Goal: Task Accomplishment & Management: Manage account settings

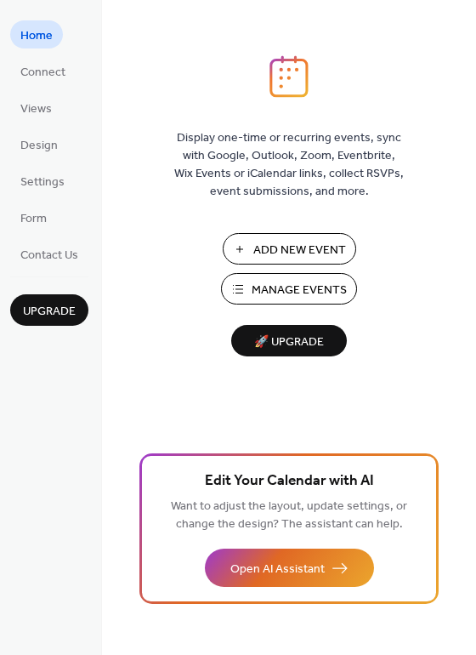
click at [270, 247] on span "Add New Event" at bounding box center [299, 251] width 93 height 18
click at [302, 291] on span "Manage Events" at bounding box center [299, 291] width 95 height 18
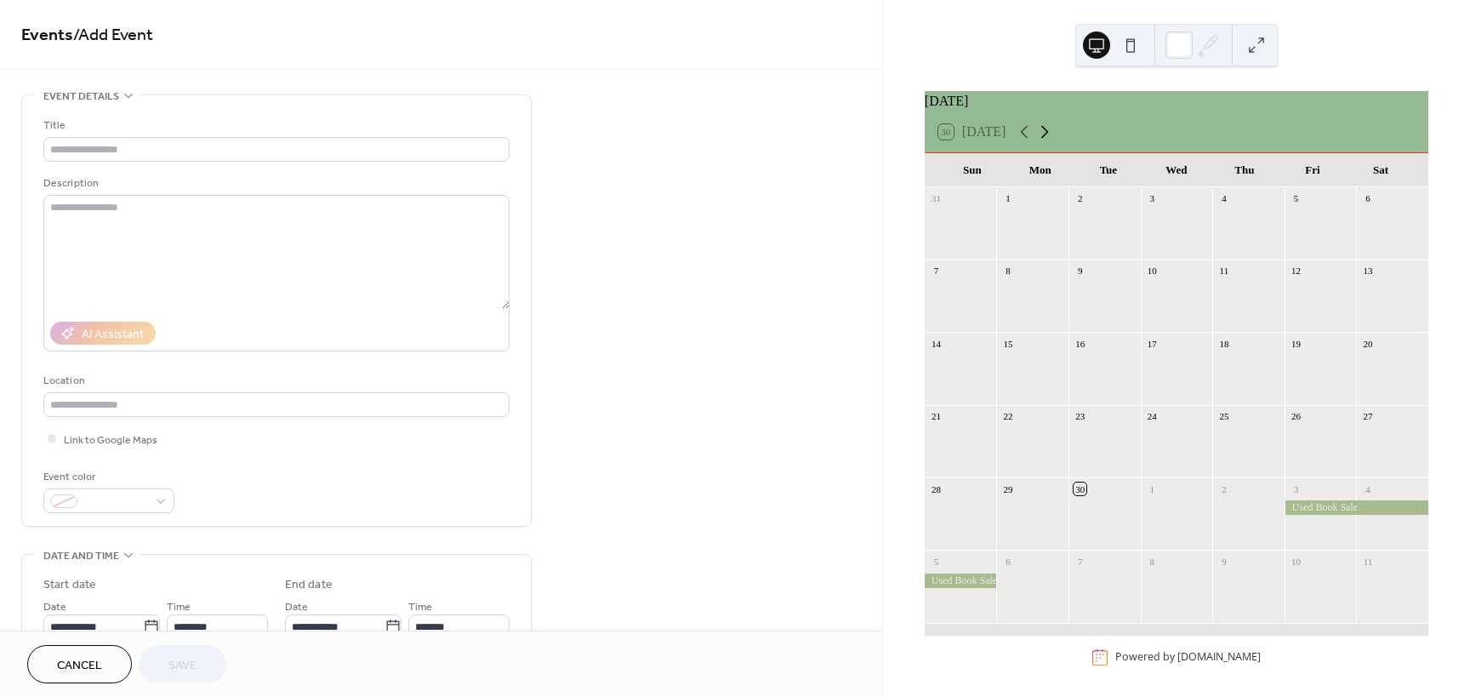
click at [1050, 142] on icon at bounding box center [1044, 132] width 20 height 20
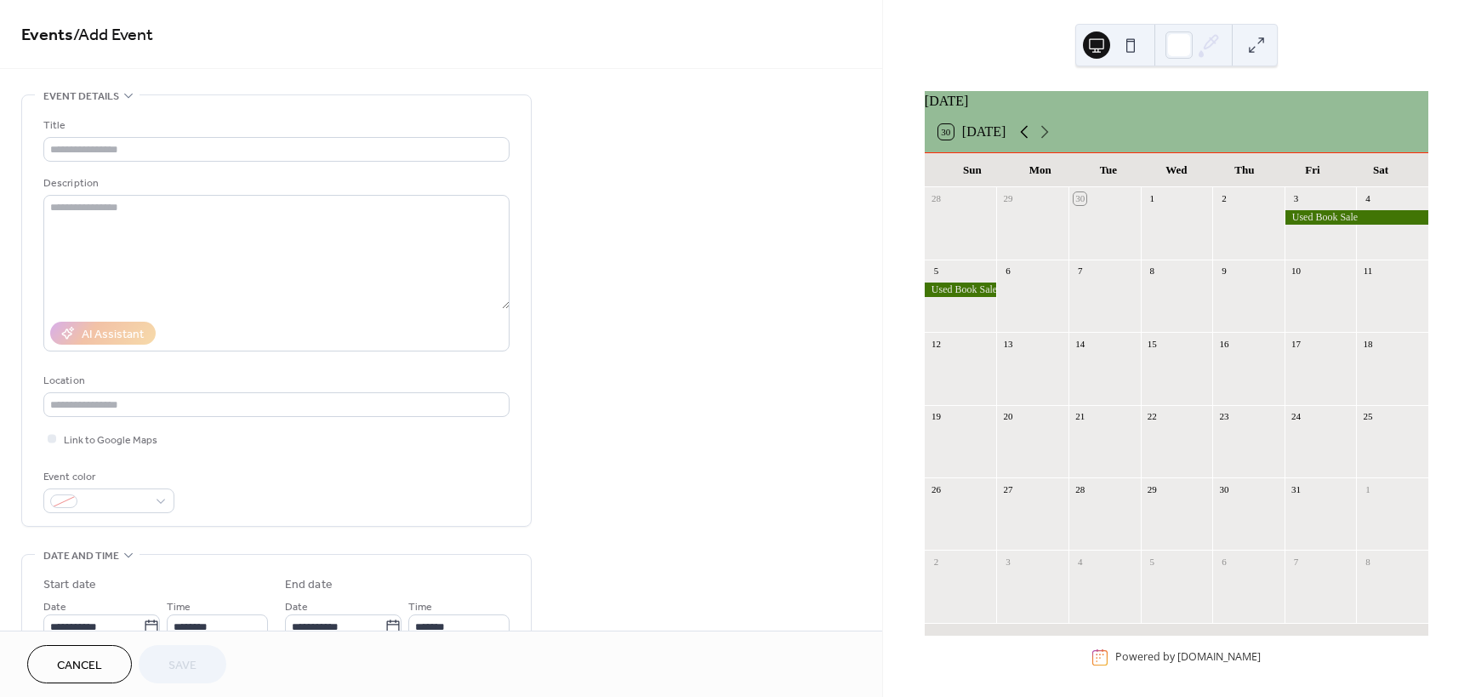
click at [1030, 142] on icon at bounding box center [1024, 132] width 20 height 20
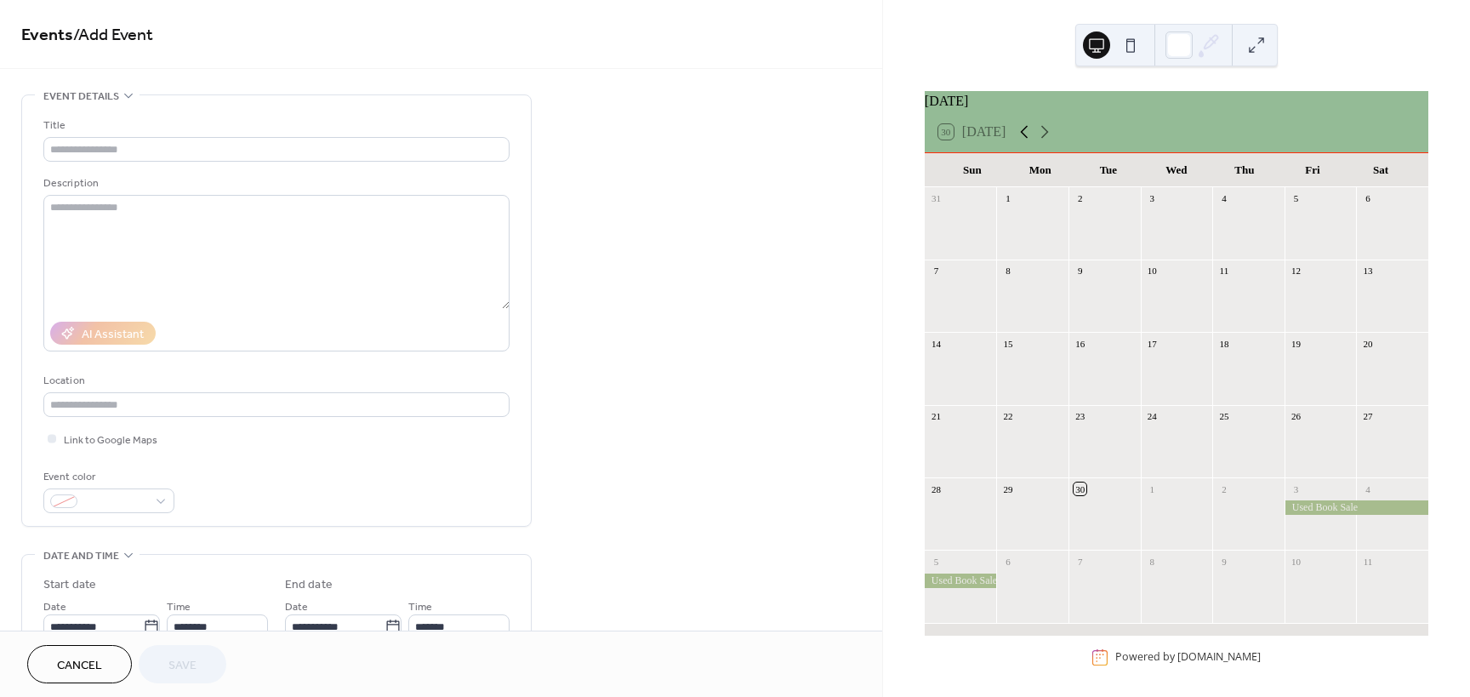
click at [1030, 142] on icon at bounding box center [1024, 132] width 20 height 20
click at [1038, 370] on div "Board Meeting" at bounding box center [1041, 363] width 61 height 14
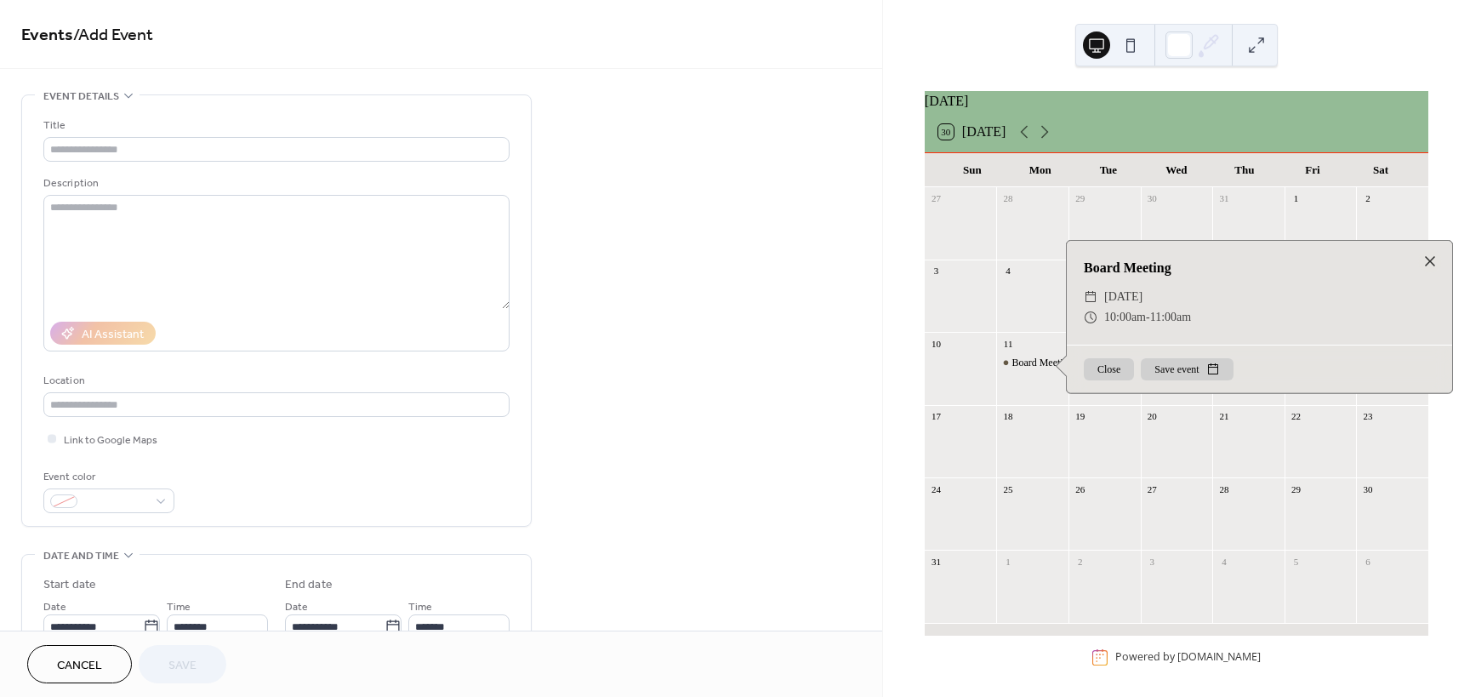
click at [1108, 380] on button "Close" at bounding box center [1109, 369] width 50 height 22
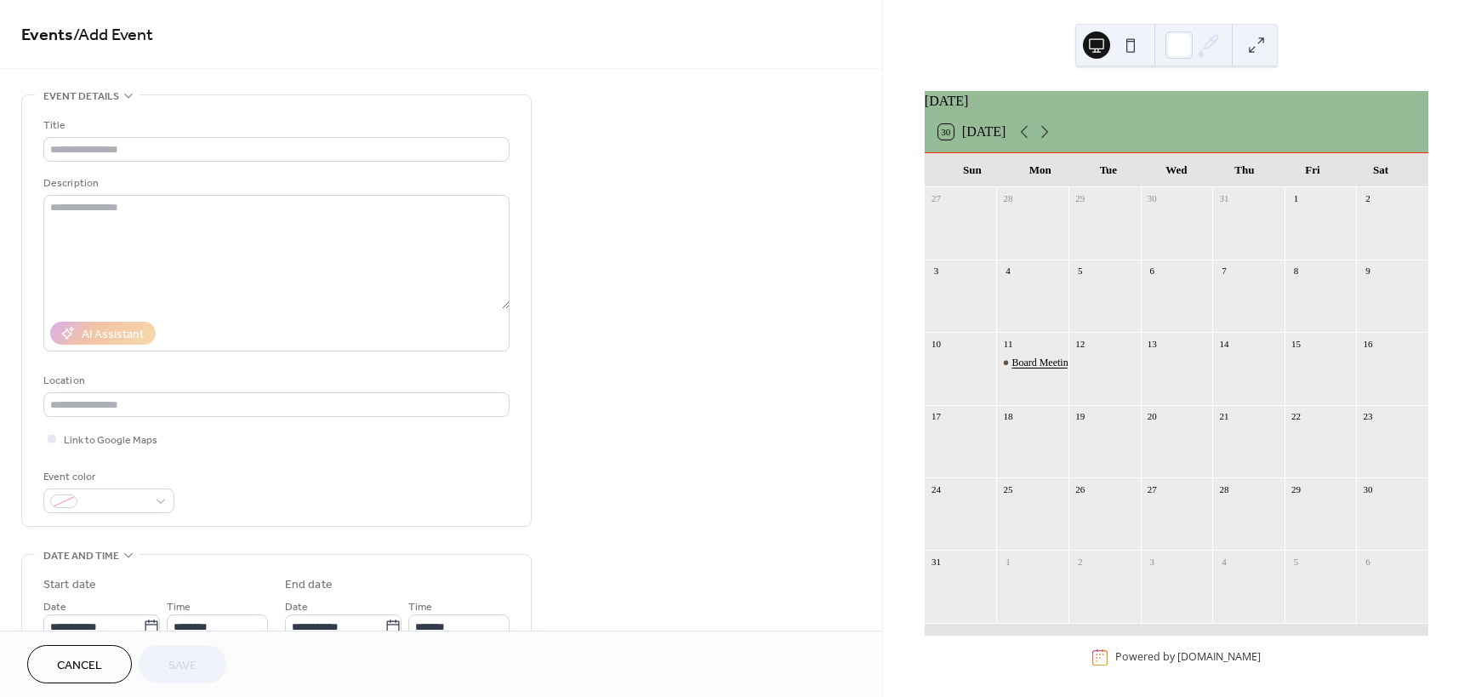
click at [1046, 370] on div "Board Meeting" at bounding box center [1041, 363] width 61 height 14
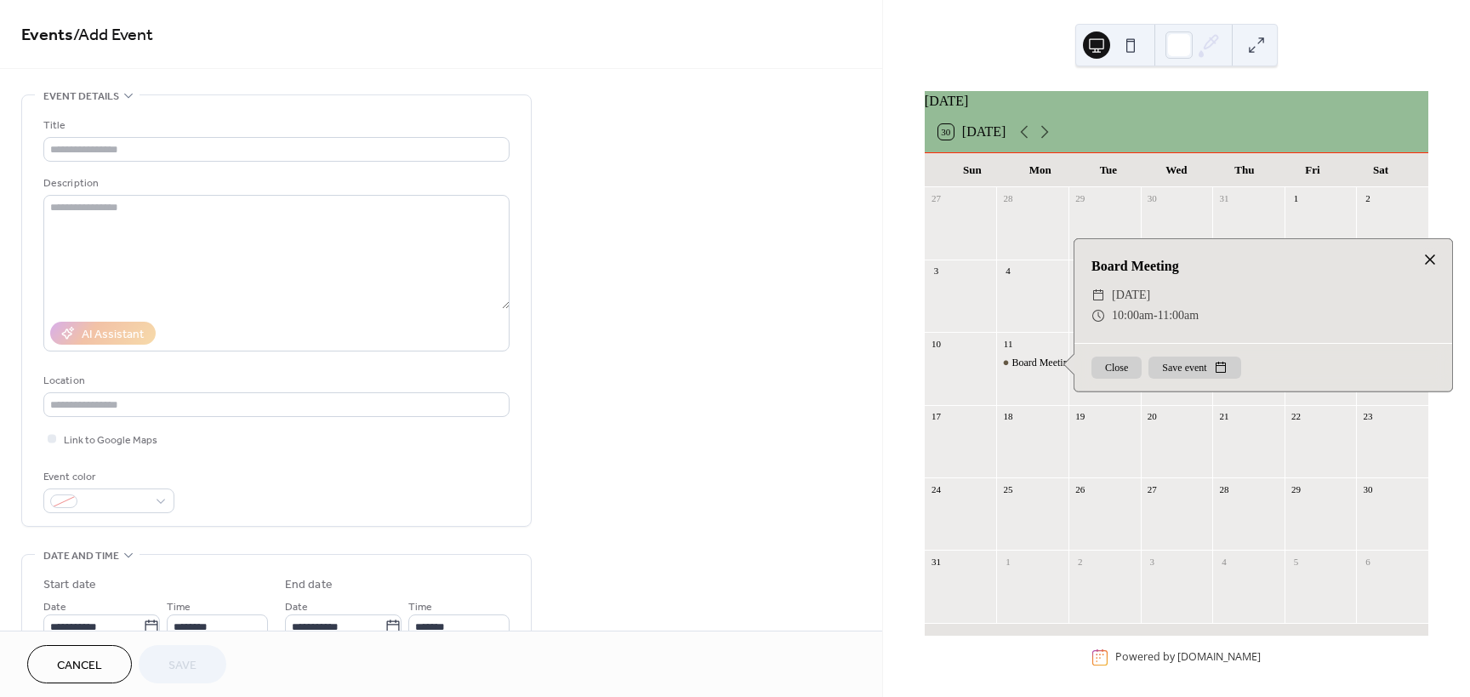
click at [1431, 268] on div at bounding box center [1430, 259] width 24 height 24
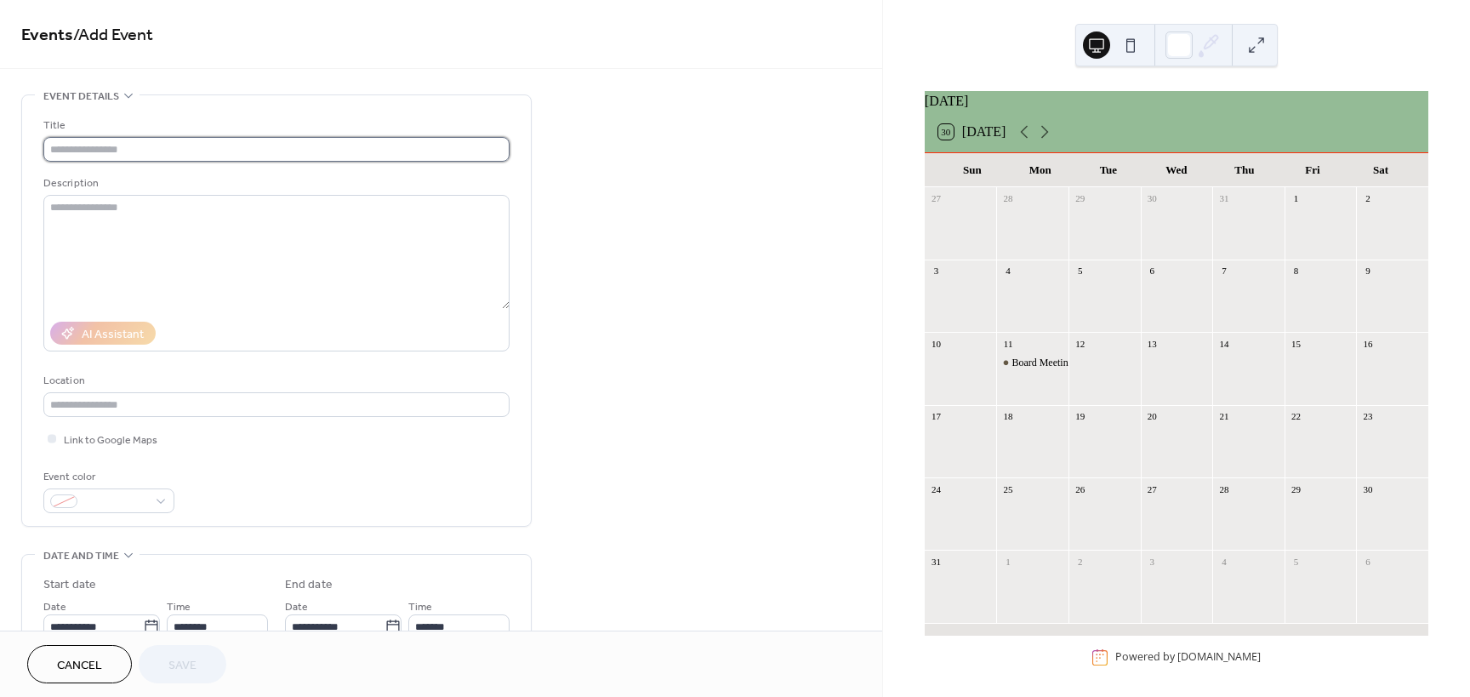
click at [253, 151] on input "text" at bounding box center [276, 149] width 466 height 25
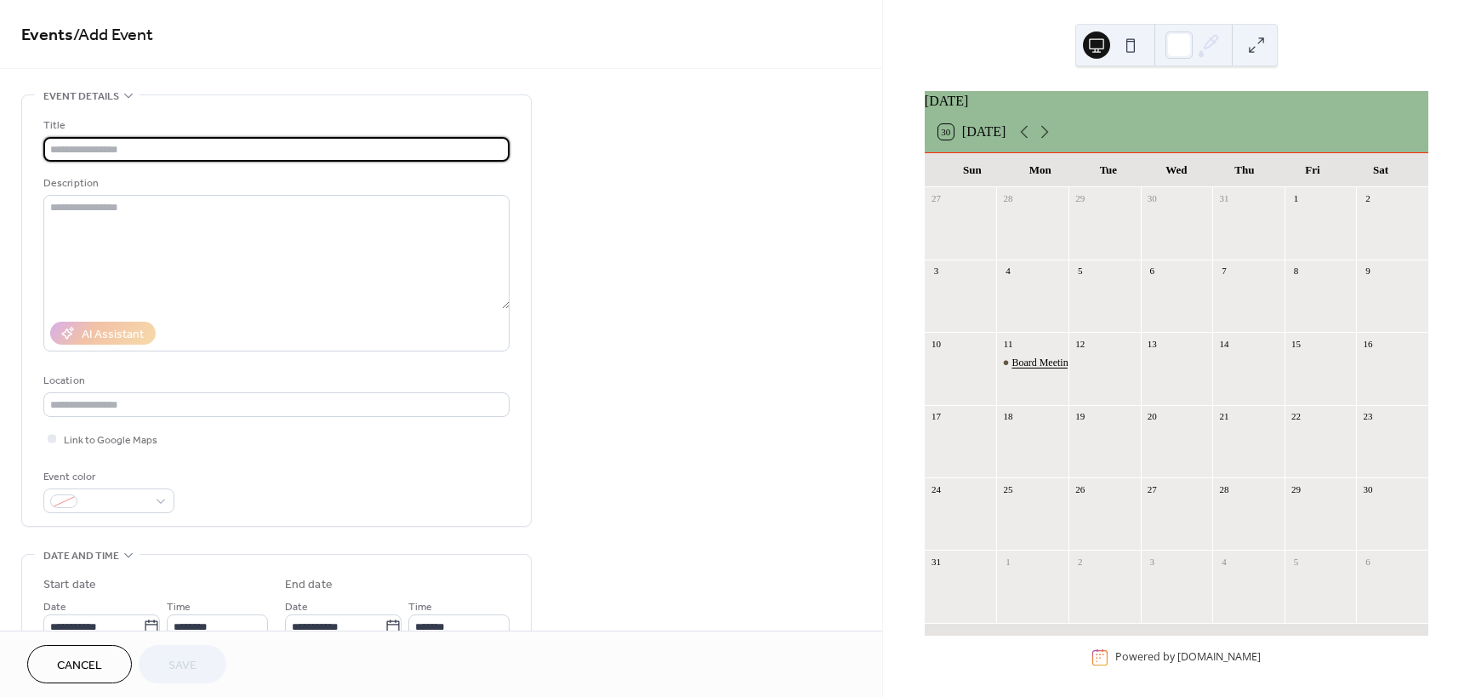
click at [1034, 370] on div "Board Meeting" at bounding box center [1041, 363] width 61 height 14
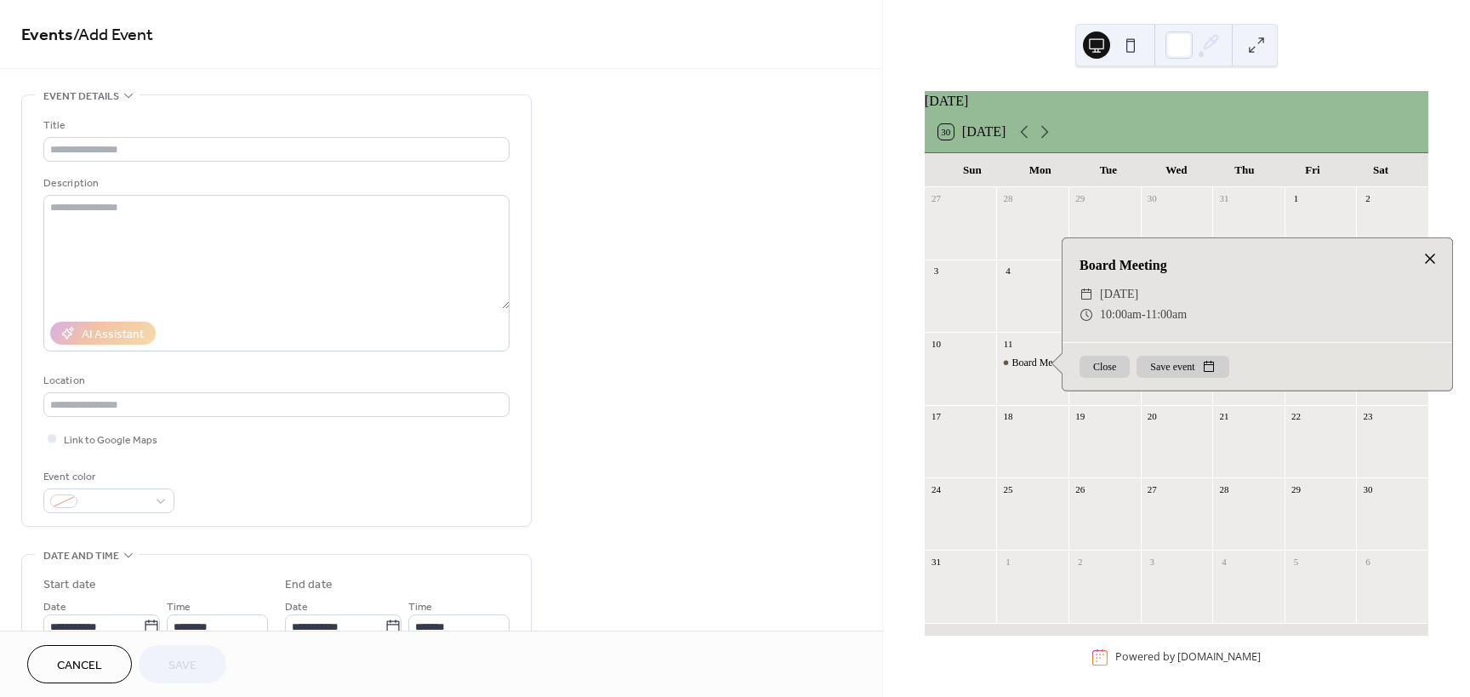
click at [1427, 268] on div at bounding box center [1430, 259] width 24 height 24
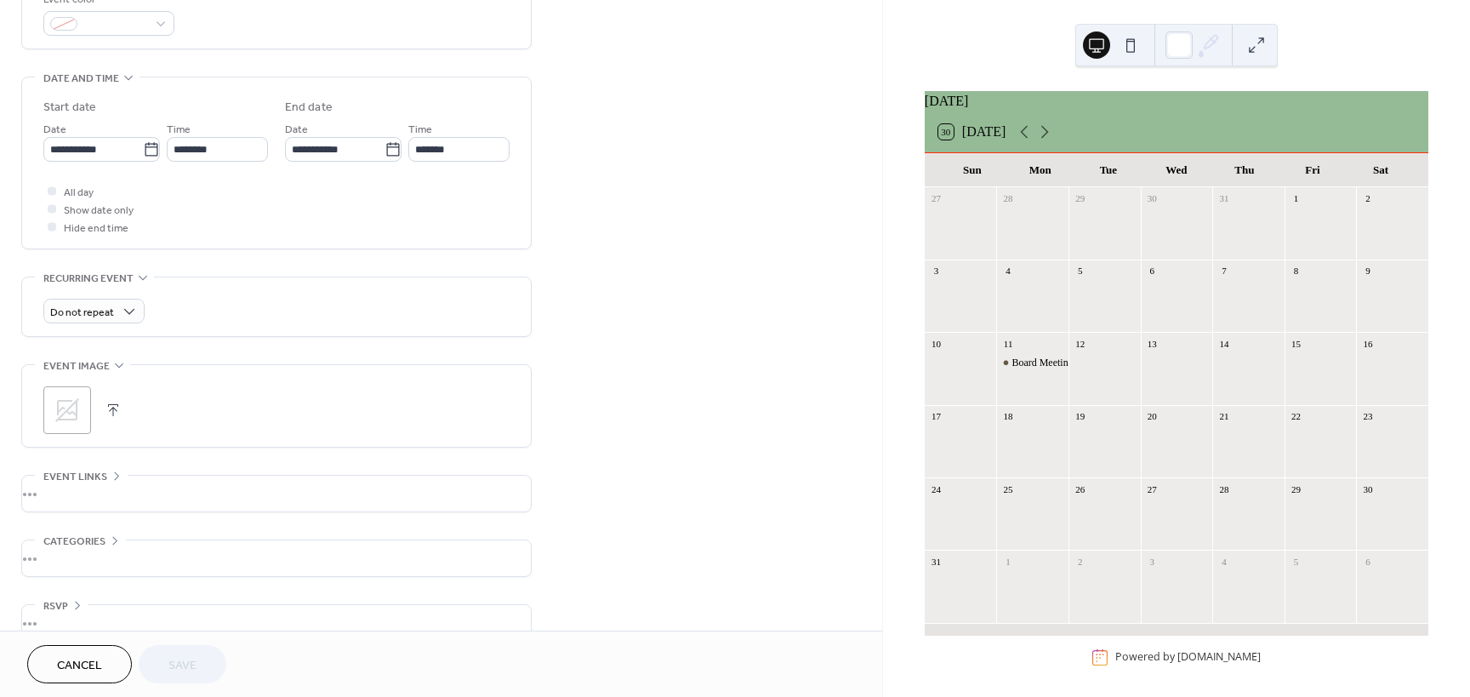
scroll to position [505, 0]
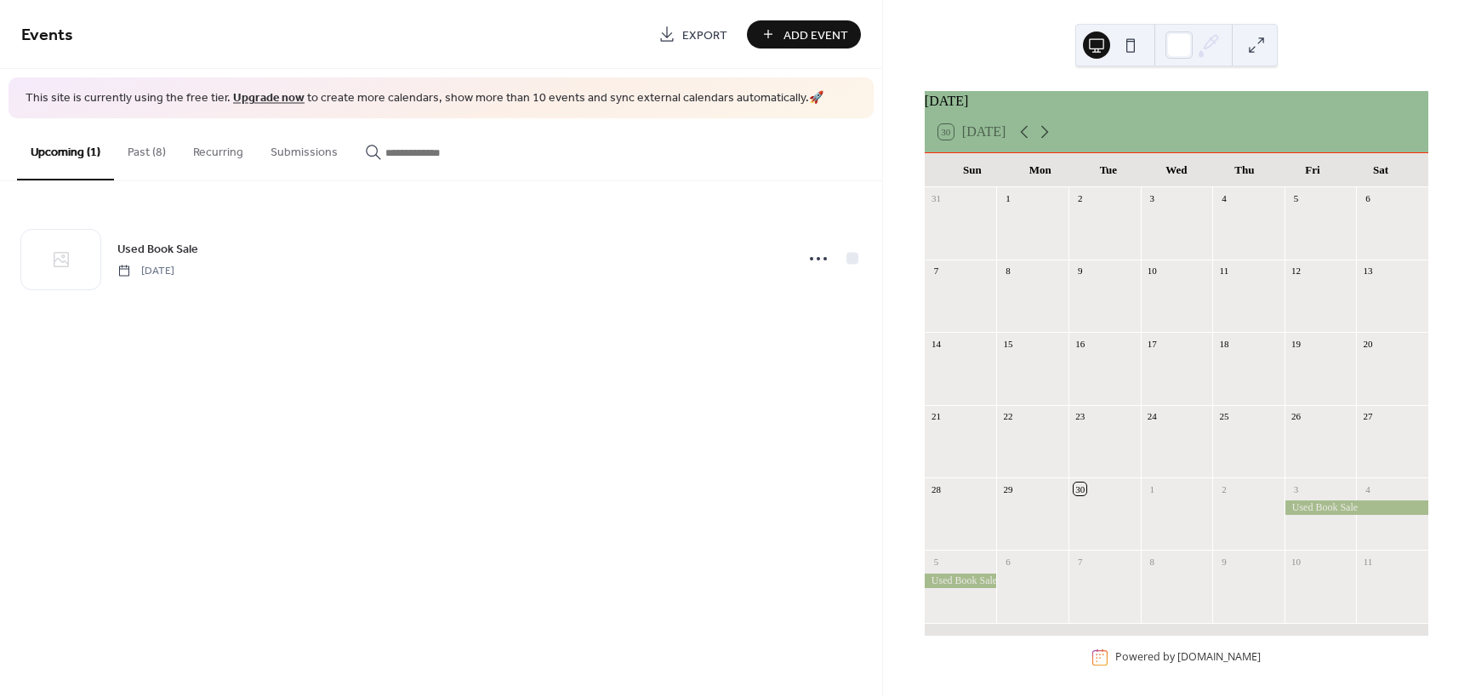
click at [138, 155] on button "Past (8)" at bounding box center [146, 148] width 65 height 60
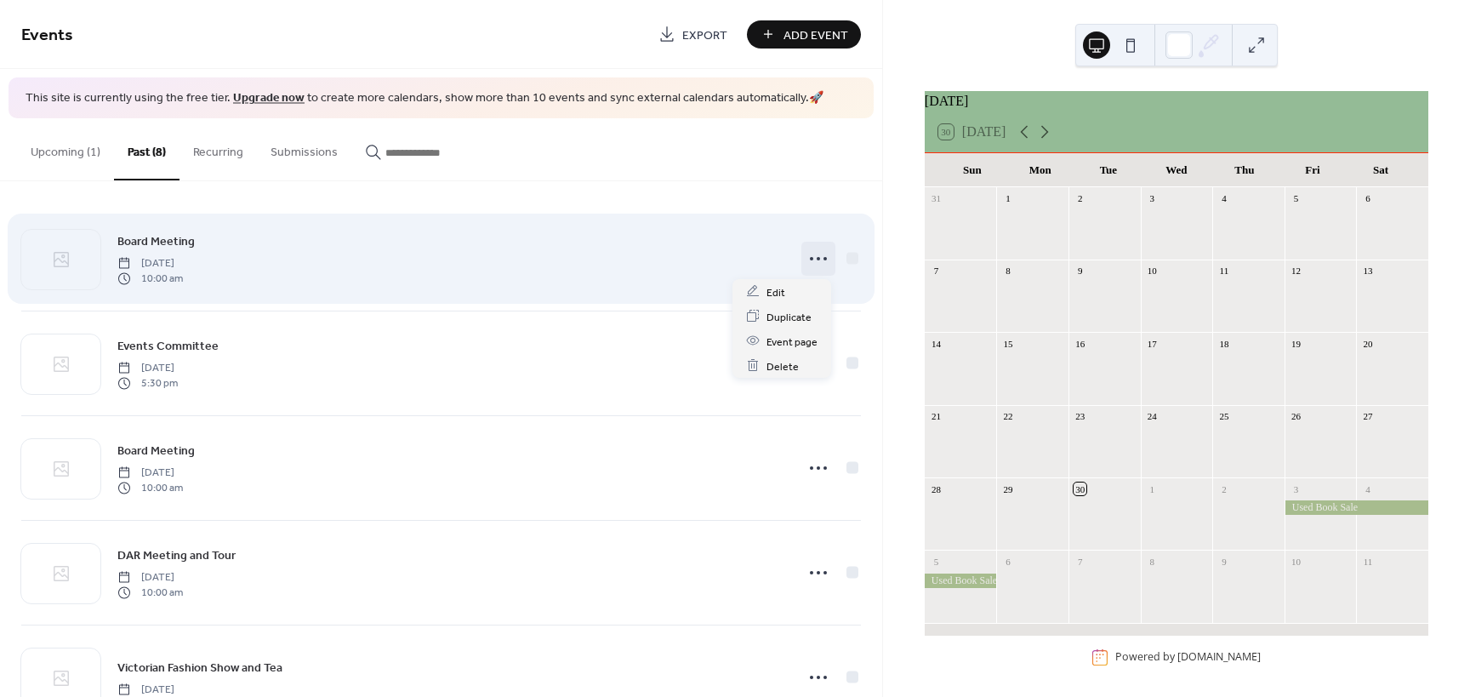
click at [808, 259] on icon at bounding box center [818, 258] width 27 height 27
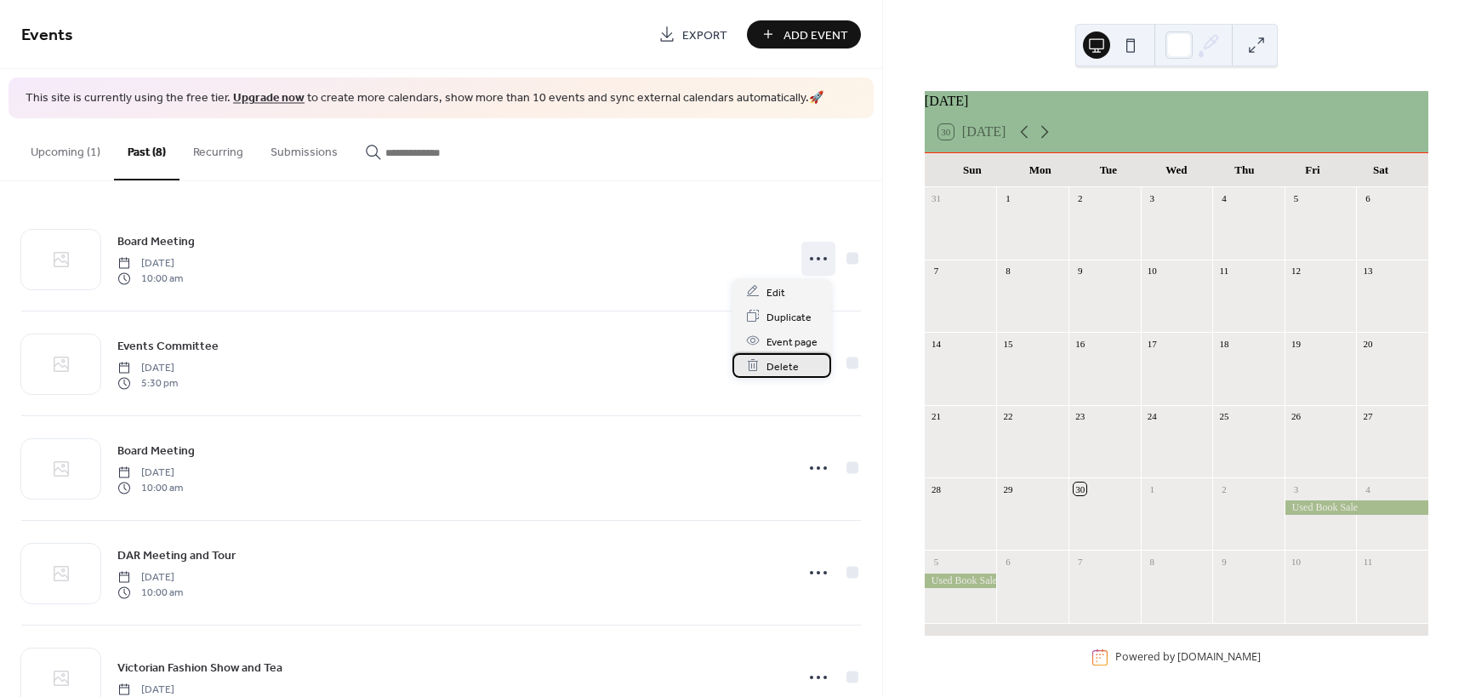
click at [768, 367] on span "Delete" at bounding box center [782, 366] width 32 height 18
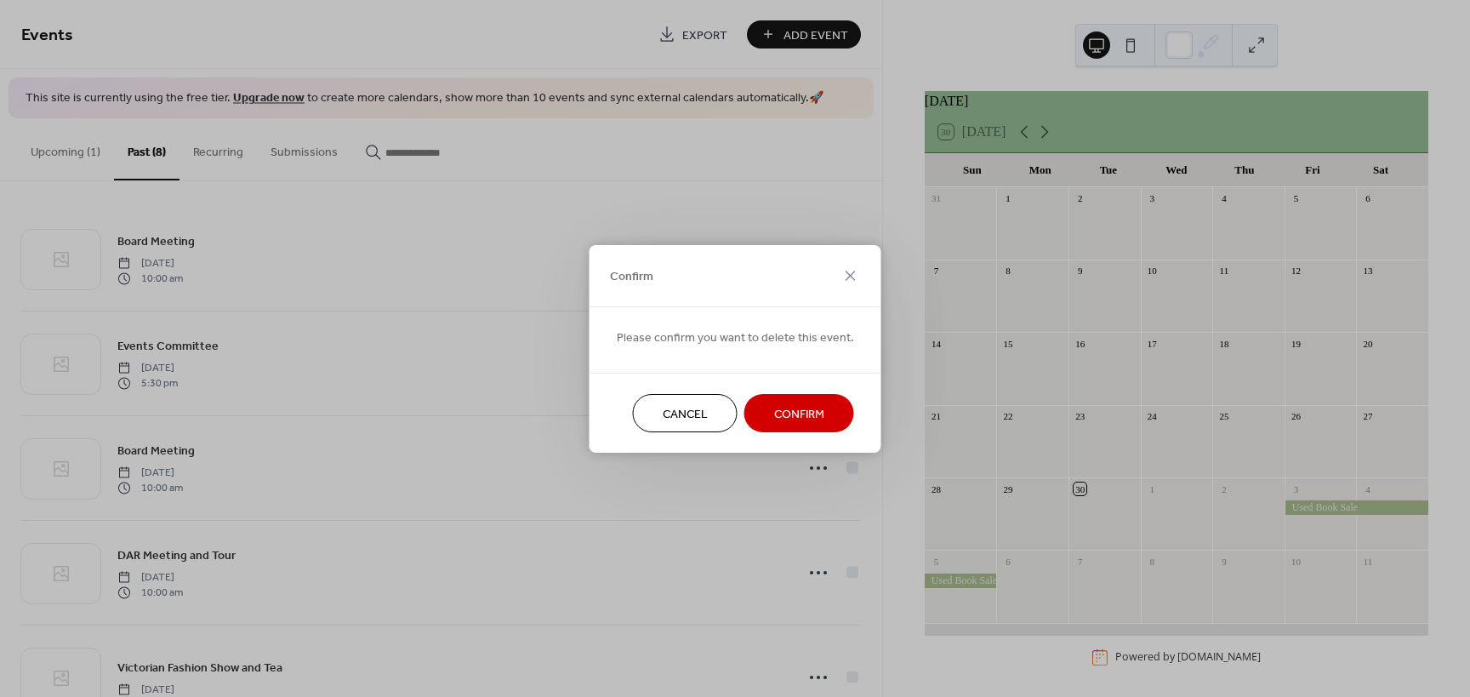
click at [774, 413] on span "Confirm" at bounding box center [799, 414] width 50 height 18
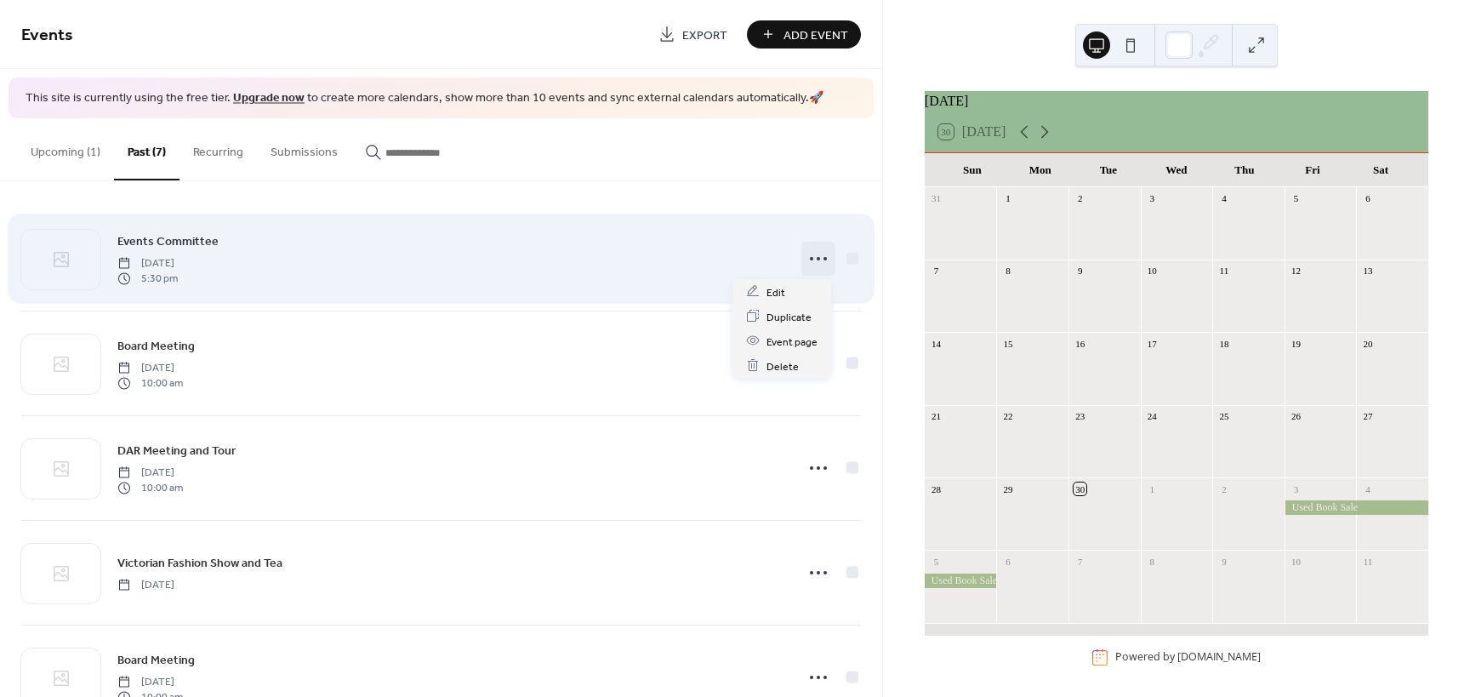
click at [810, 259] on icon at bounding box center [818, 258] width 27 height 27
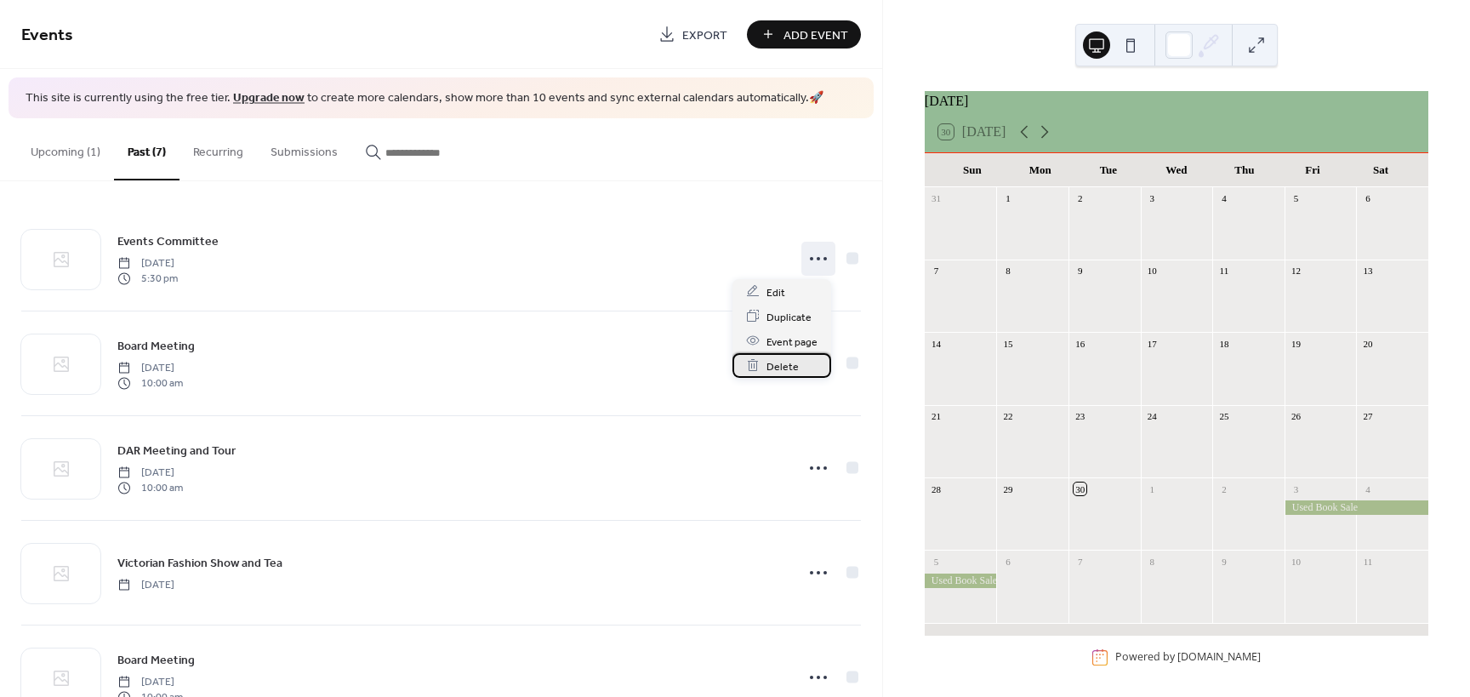
click at [780, 367] on span "Delete" at bounding box center [782, 366] width 32 height 18
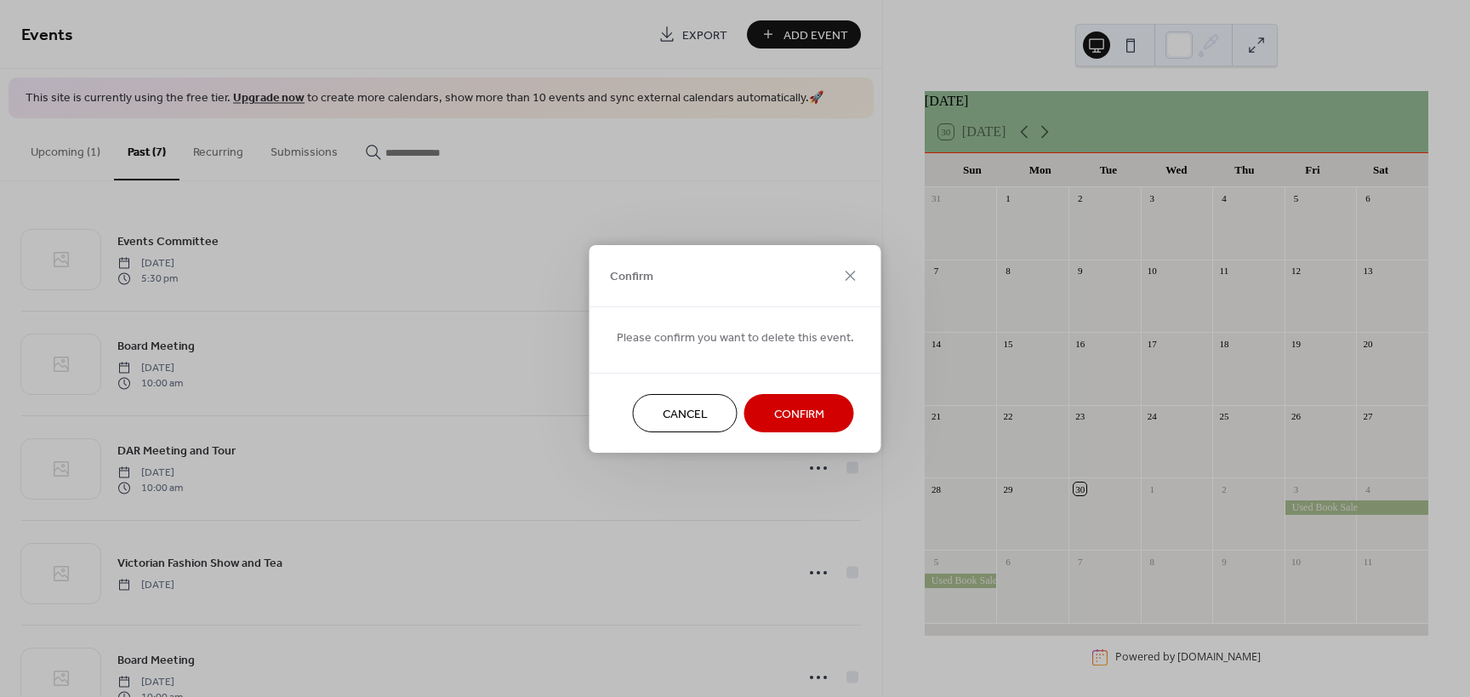
click at [776, 420] on span "Confirm" at bounding box center [799, 414] width 50 height 18
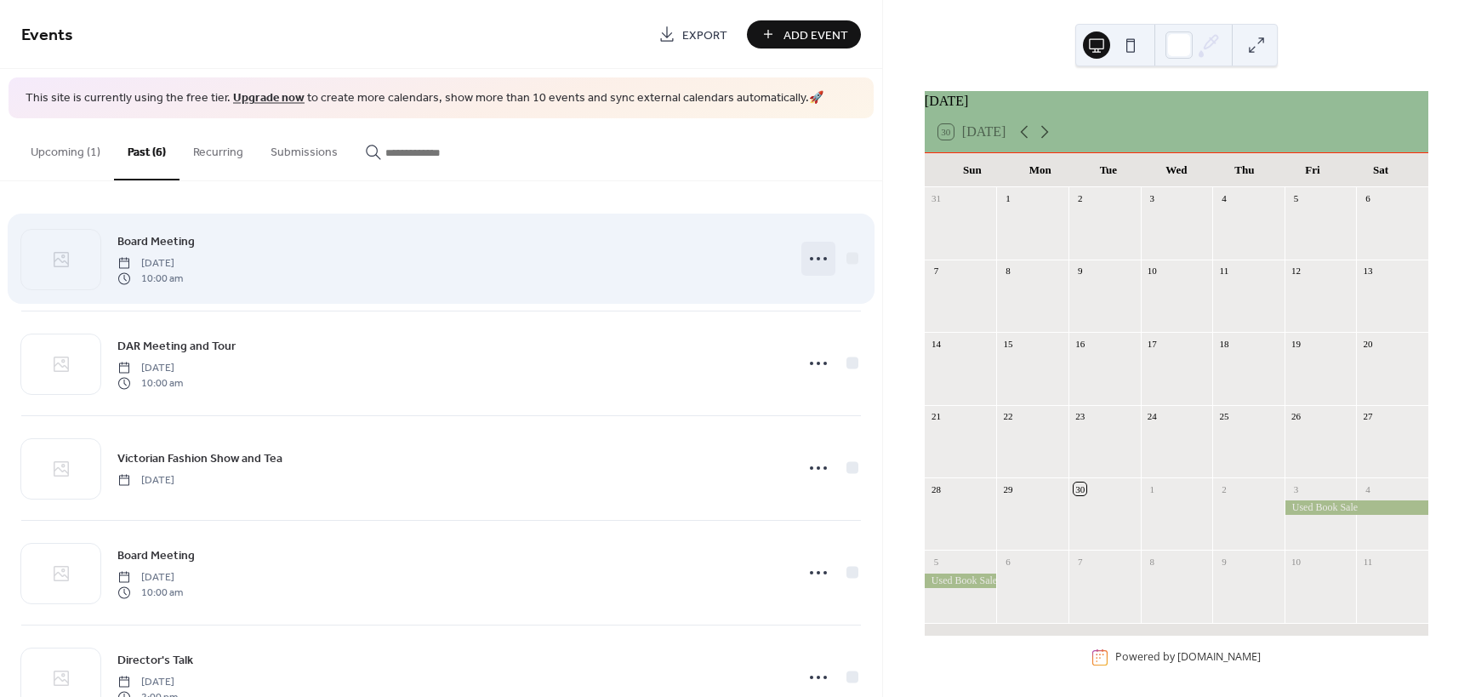
click at [816, 264] on icon at bounding box center [818, 258] width 27 height 27
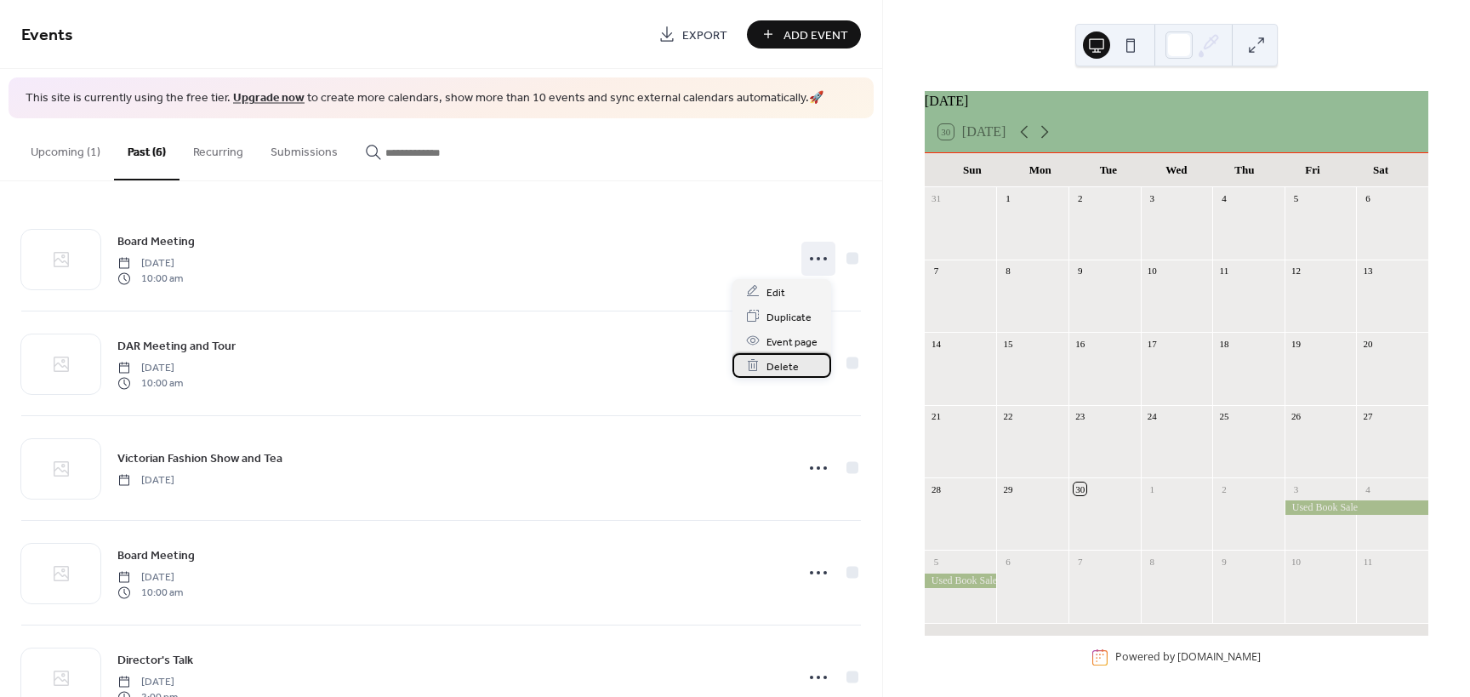
click at [776, 368] on span "Delete" at bounding box center [782, 366] width 32 height 18
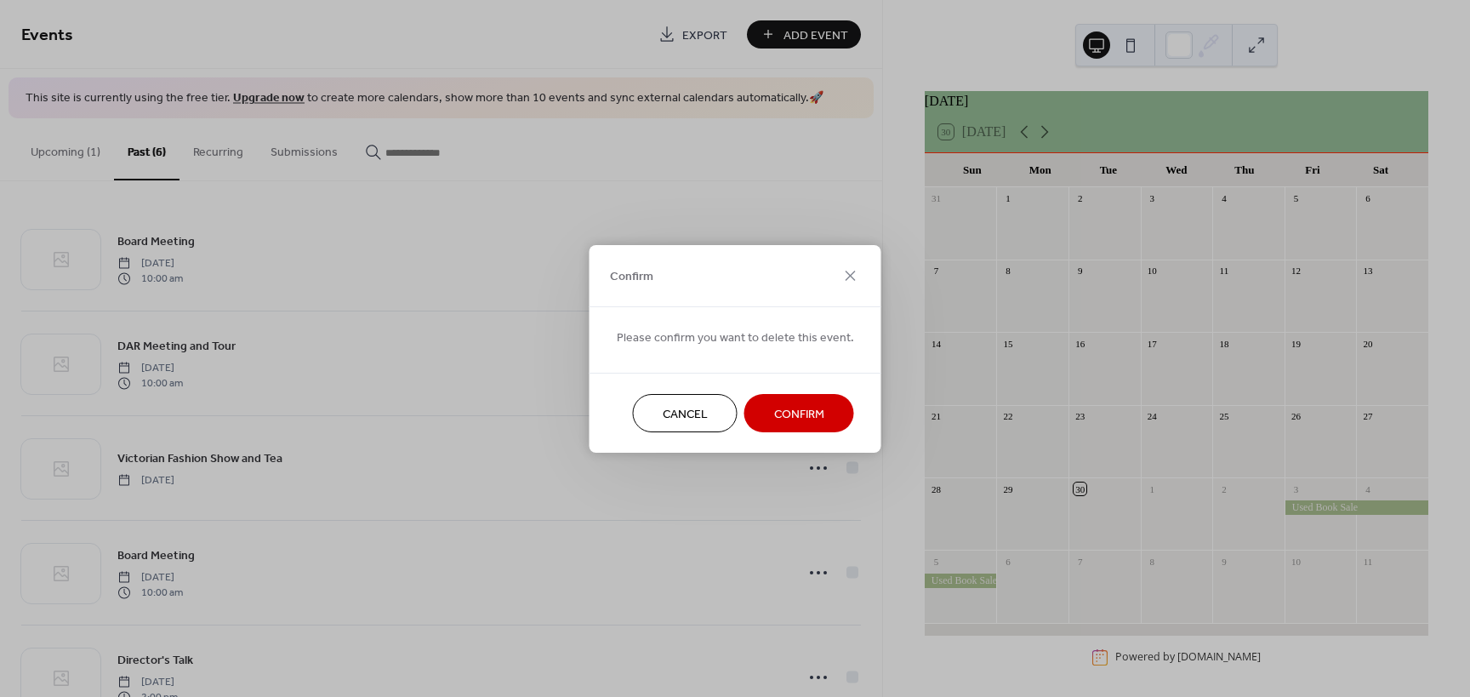
click at [776, 409] on span "Confirm" at bounding box center [799, 414] width 50 height 18
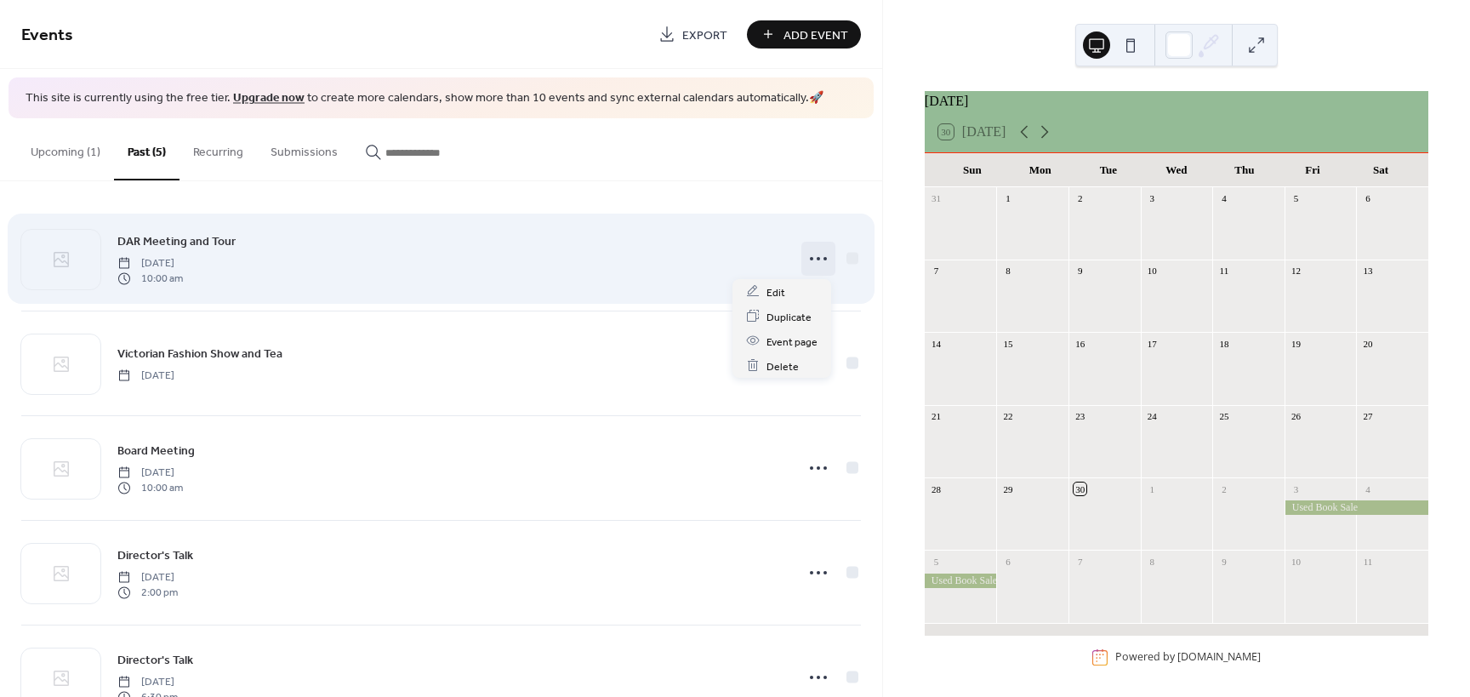
click at [812, 263] on icon at bounding box center [818, 258] width 27 height 27
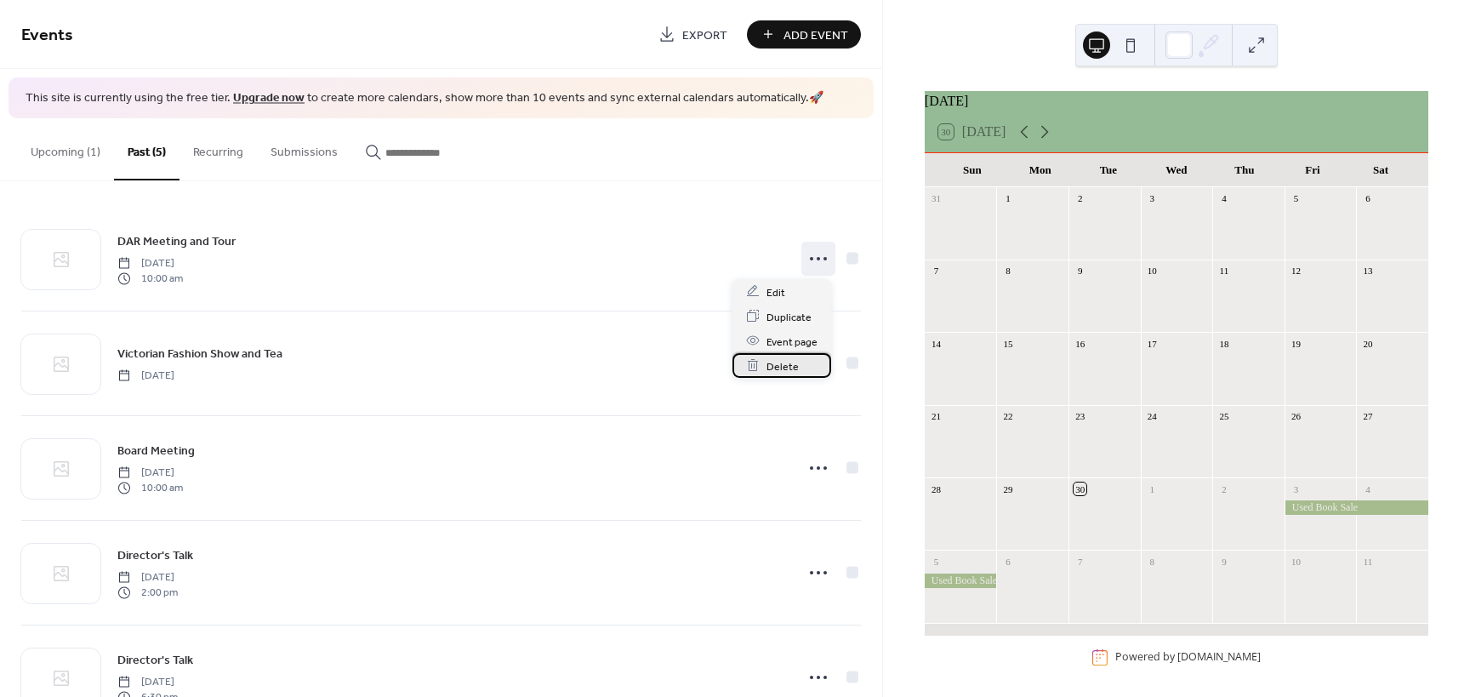
click at [779, 366] on span "Delete" at bounding box center [782, 366] width 32 height 18
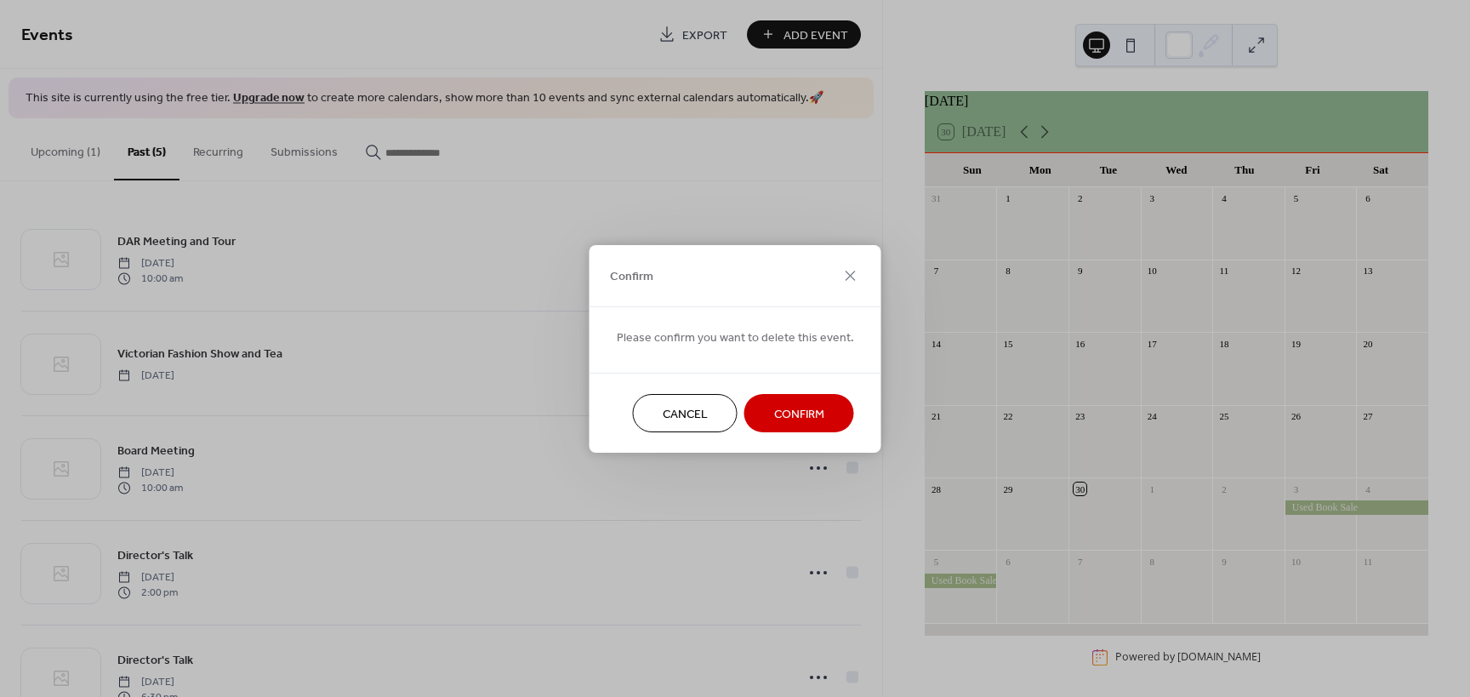
click at [776, 409] on span "Confirm" at bounding box center [799, 414] width 50 height 18
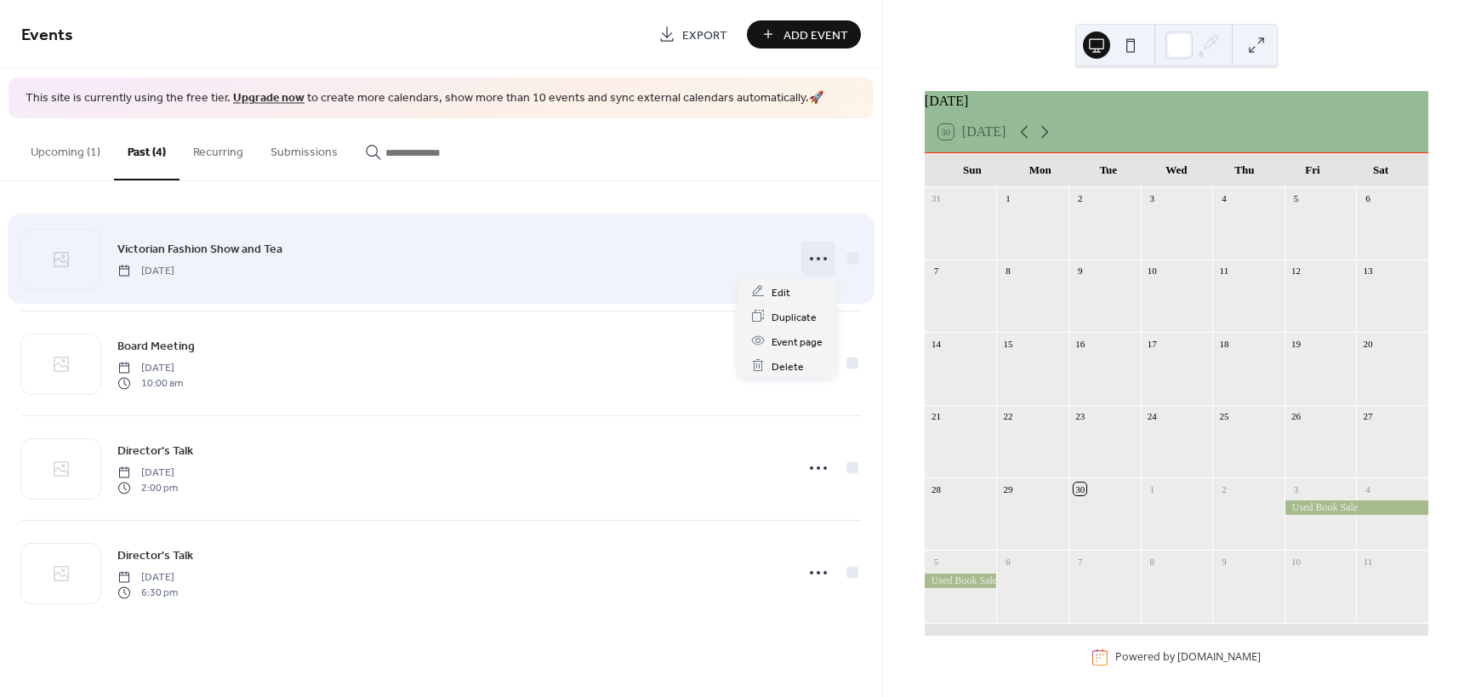
click at [817, 257] on circle at bounding box center [817, 258] width 3 height 3
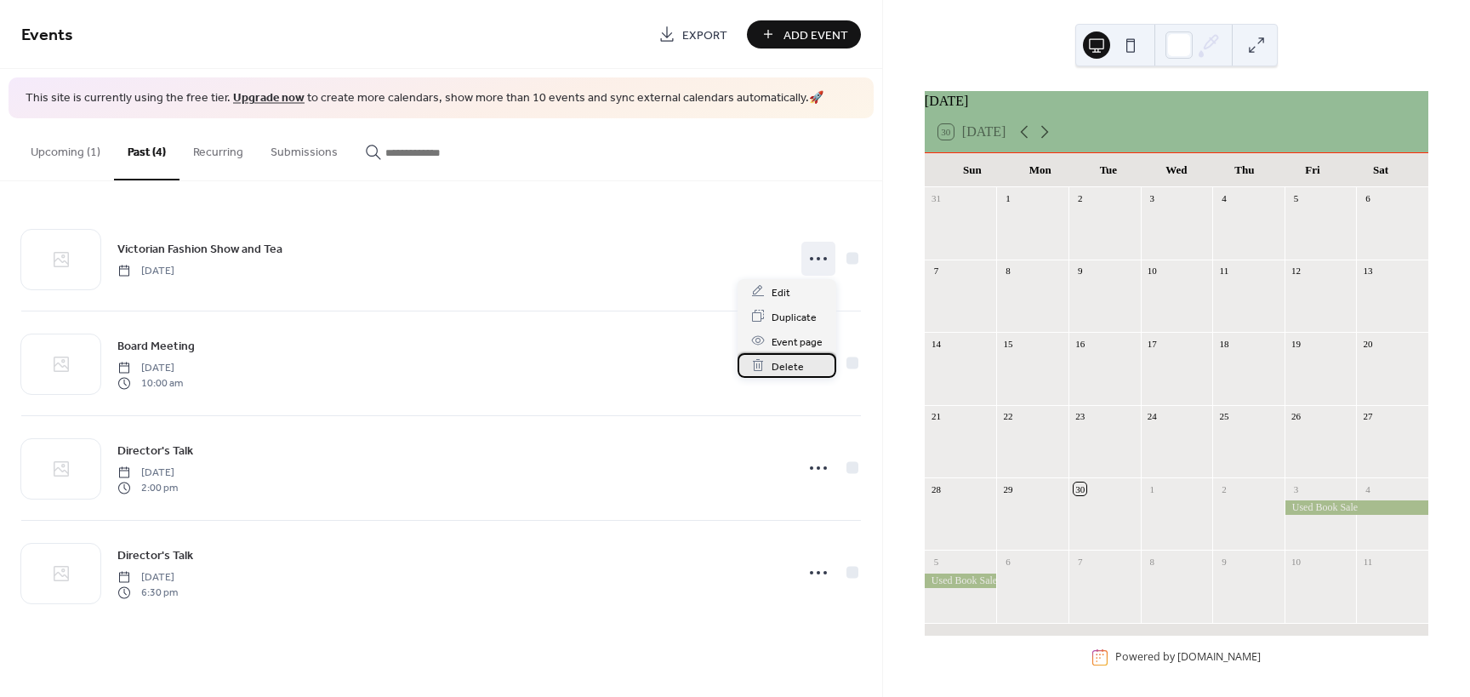
click at [794, 361] on span "Delete" at bounding box center [787, 366] width 32 height 18
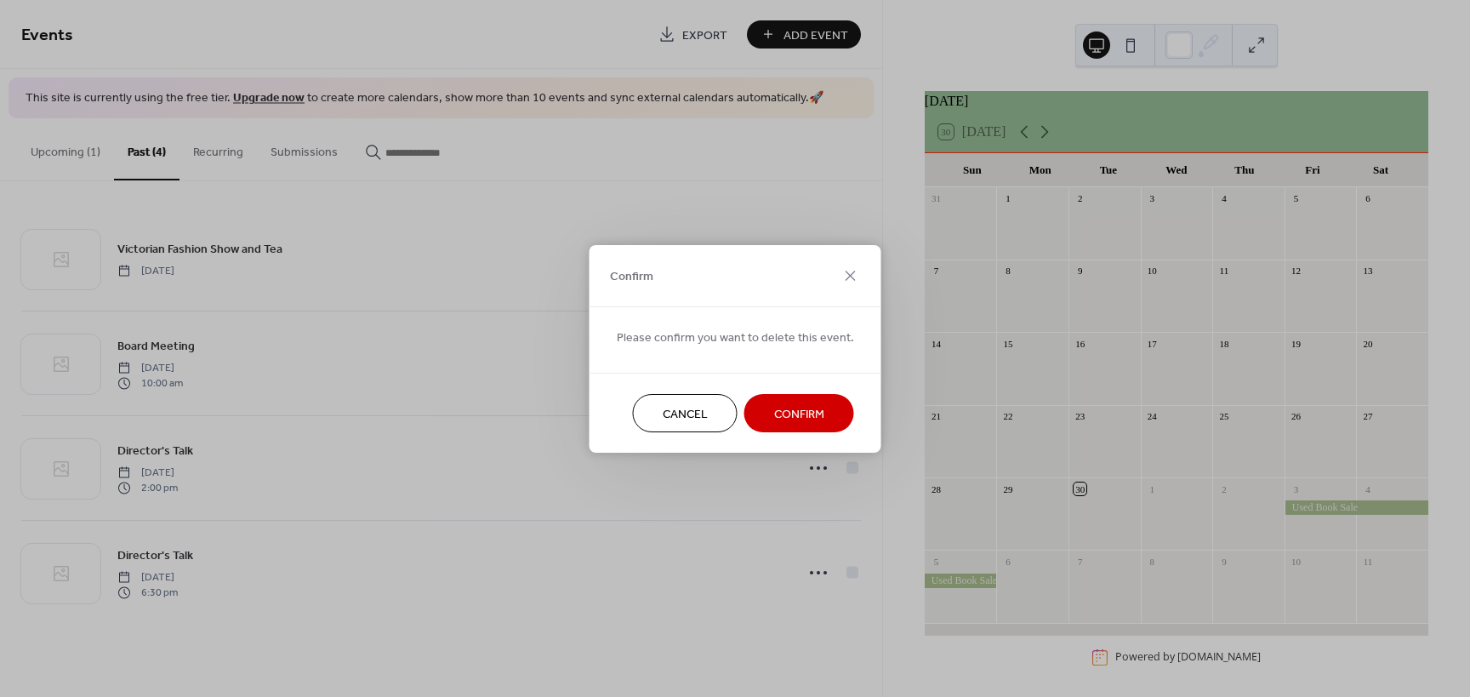
click at [789, 408] on span "Confirm" at bounding box center [799, 414] width 50 height 18
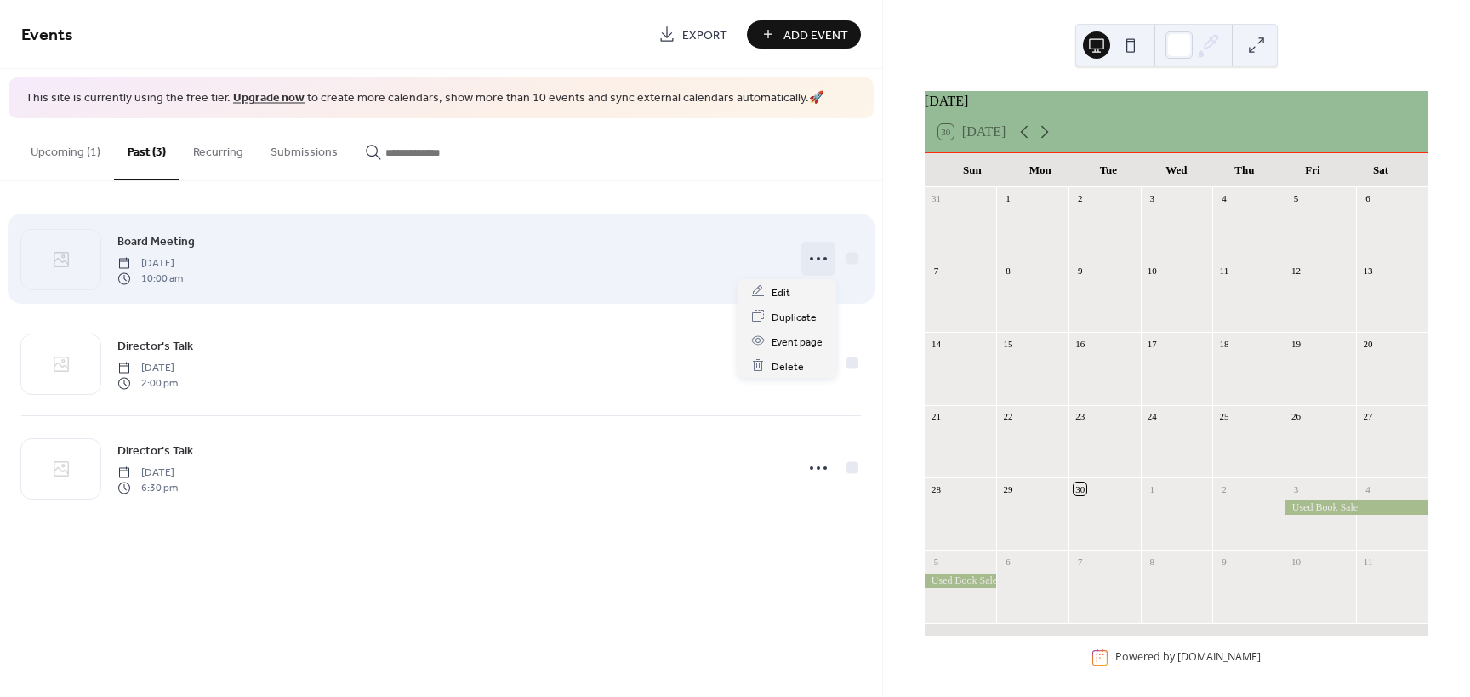
click at [815, 259] on icon at bounding box center [818, 258] width 27 height 27
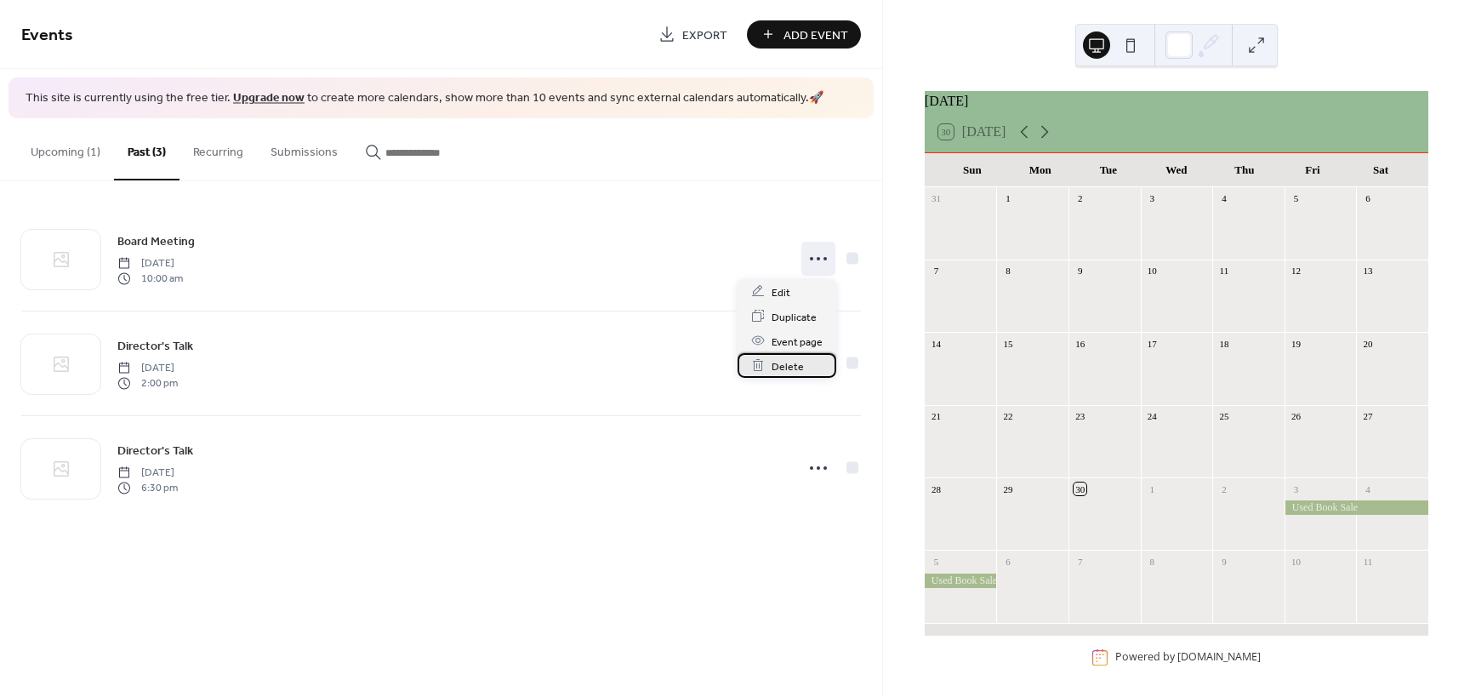
click at [797, 367] on span "Delete" at bounding box center [787, 366] width 32 height 18
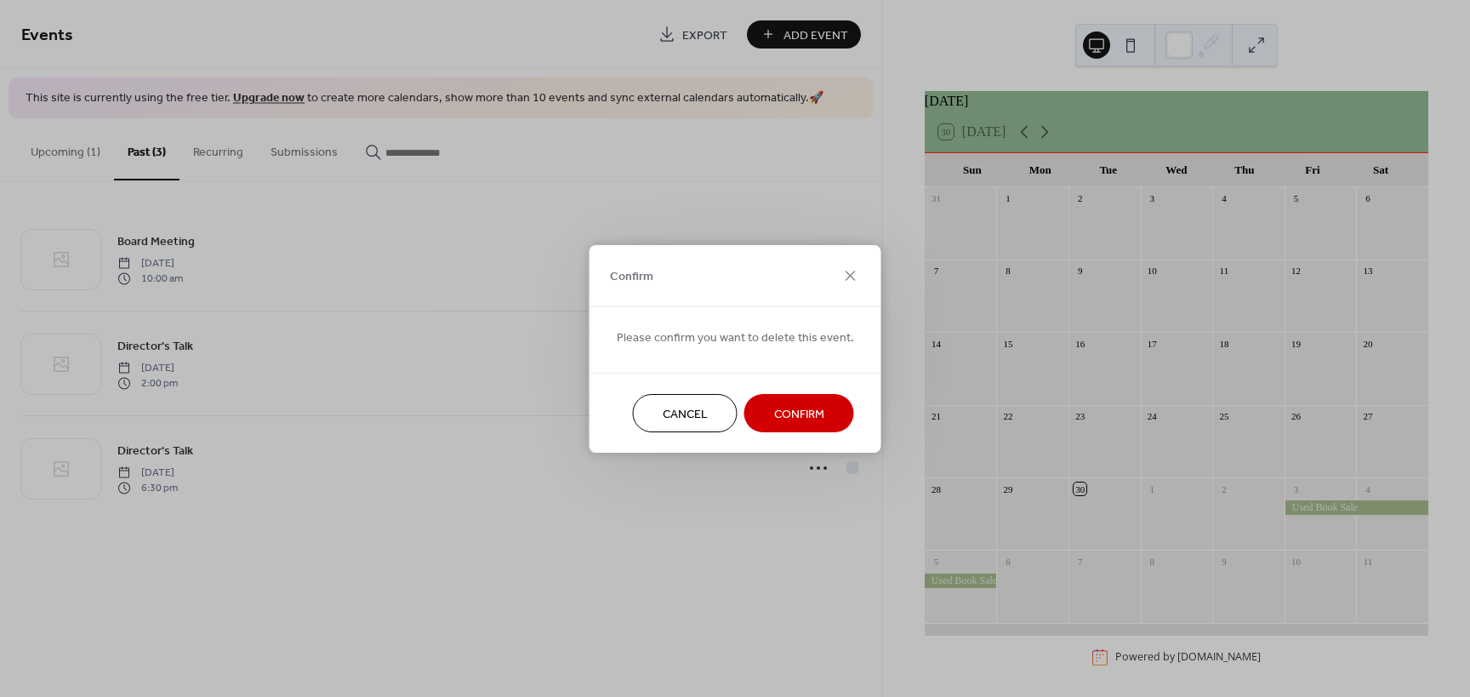
click at [794, 421] on span "Confirm" at bounding box center [799, 414] width 50 height 18
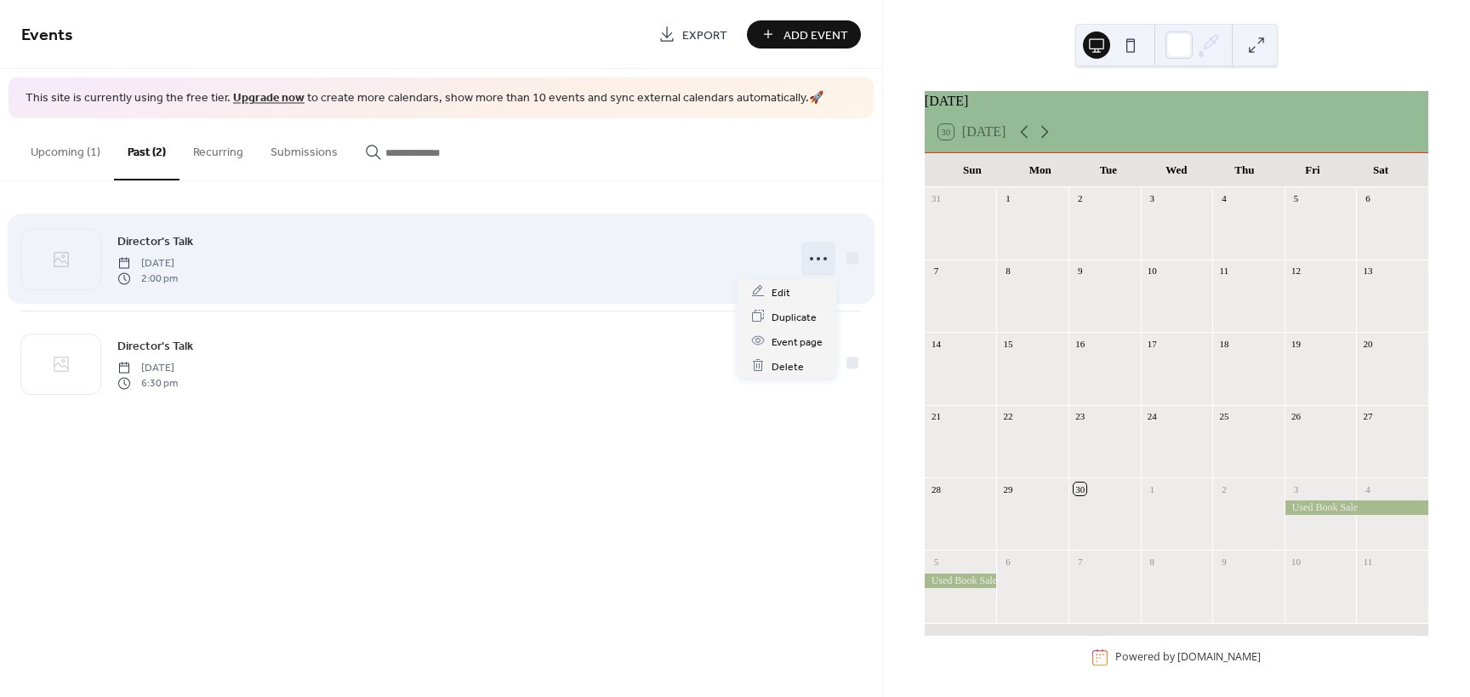
click at [817, 260] on icon at bounding box center [818, 258] width 27 height 27
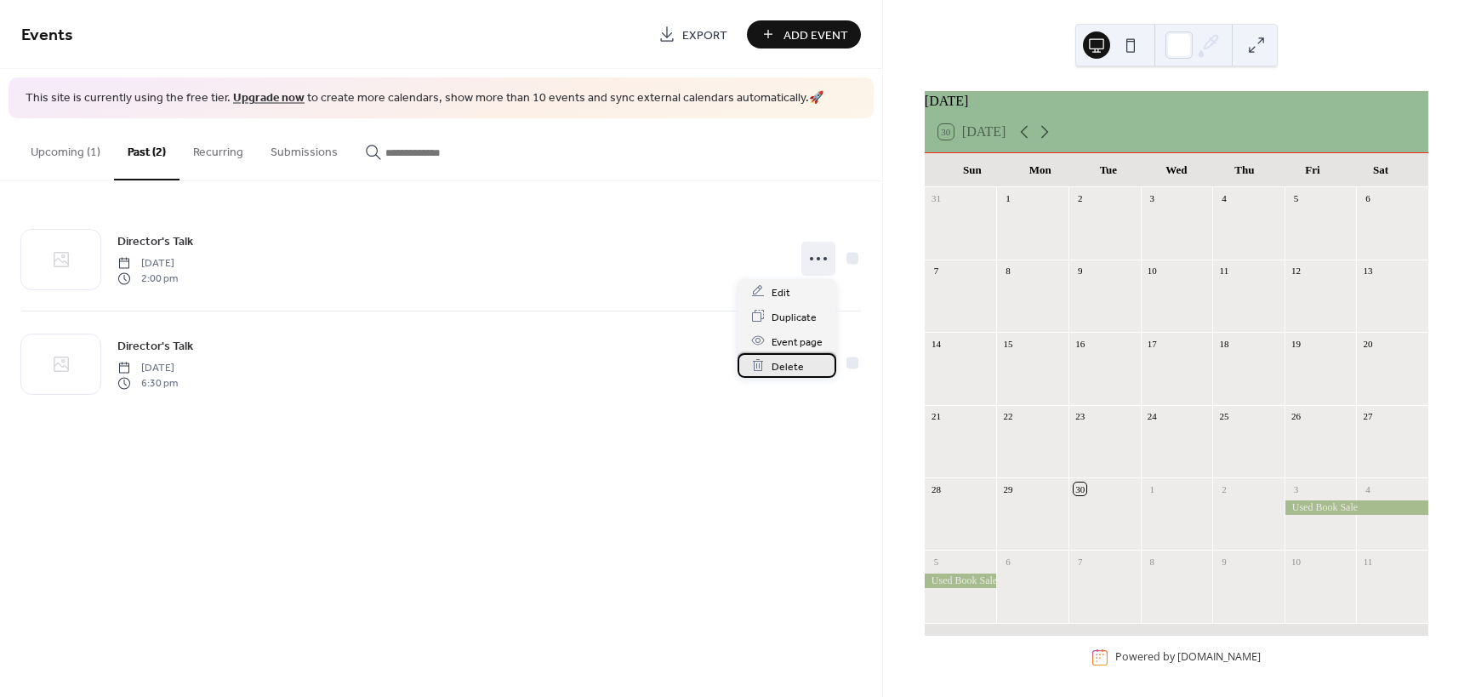
click at [798, 367] on span "Delete" at bounding box center [787, 366] width 32 height 18
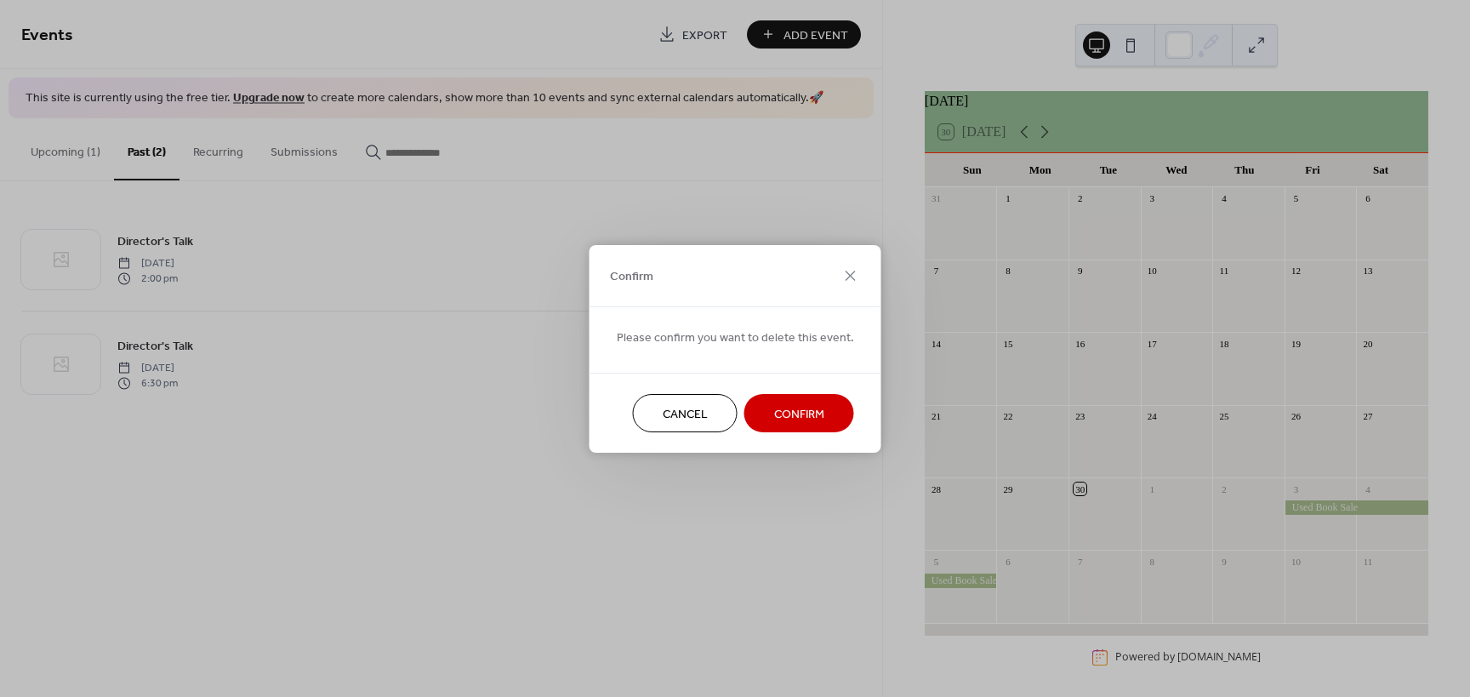
click at [790, 419] on span "Confirm" at bounding box center [799, 414] width 50 height 18
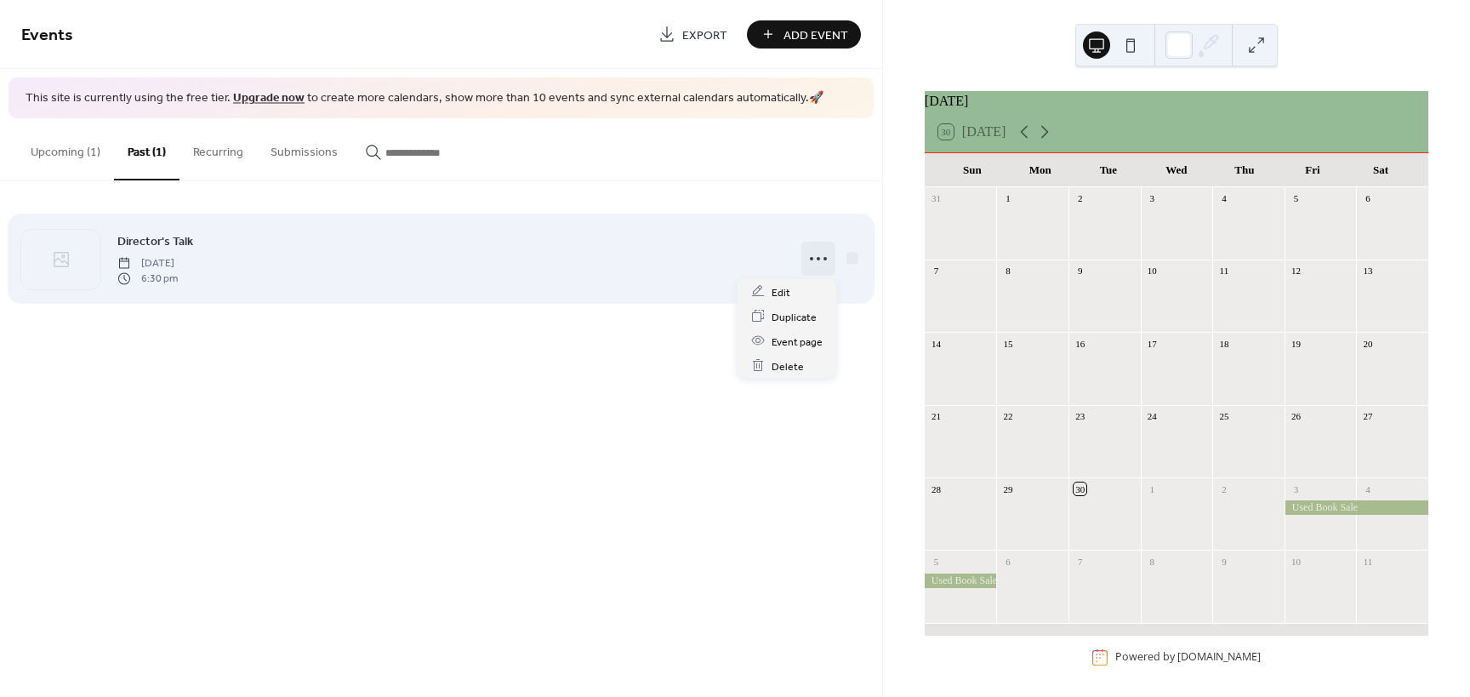
click at [818, 265] on icon at bounding box center [818, 258] width 27 height 27
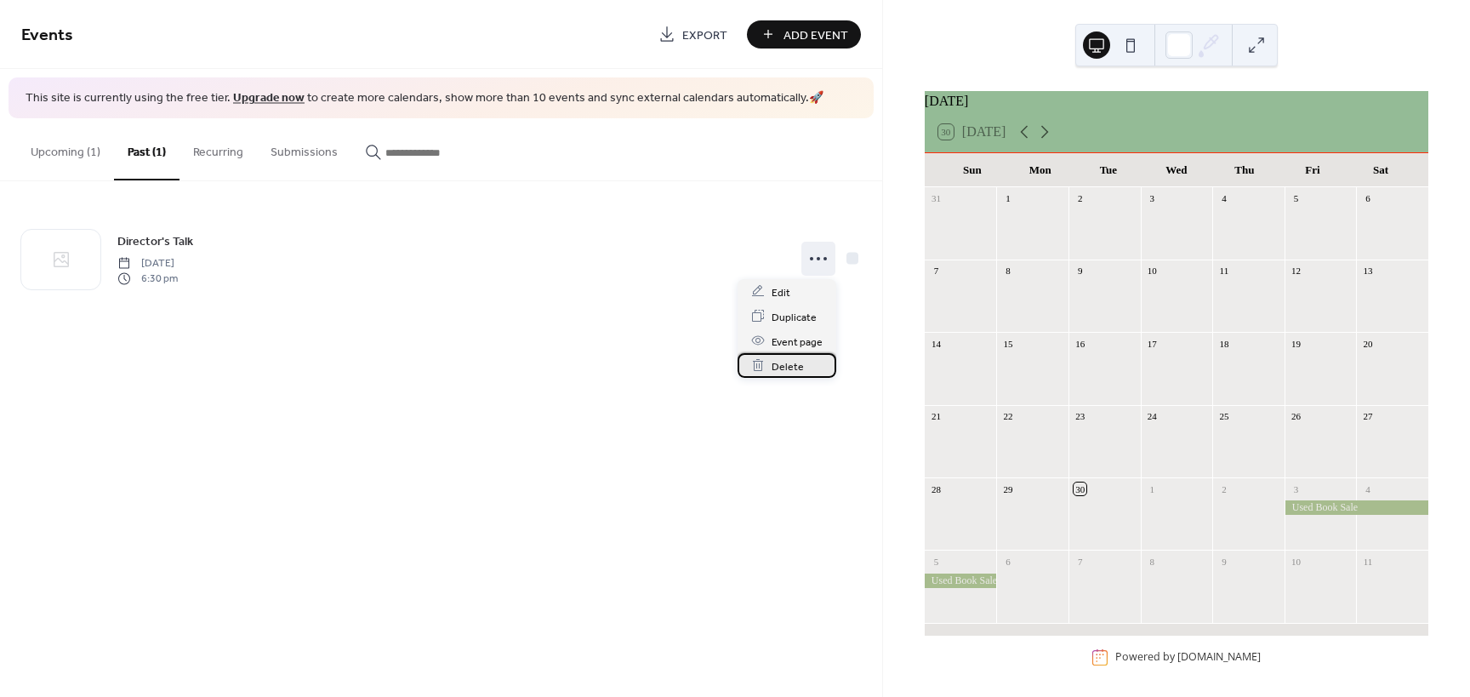
click at [787, 369] on span "Delete" at bounding box center [787, 366] width 32 height 18
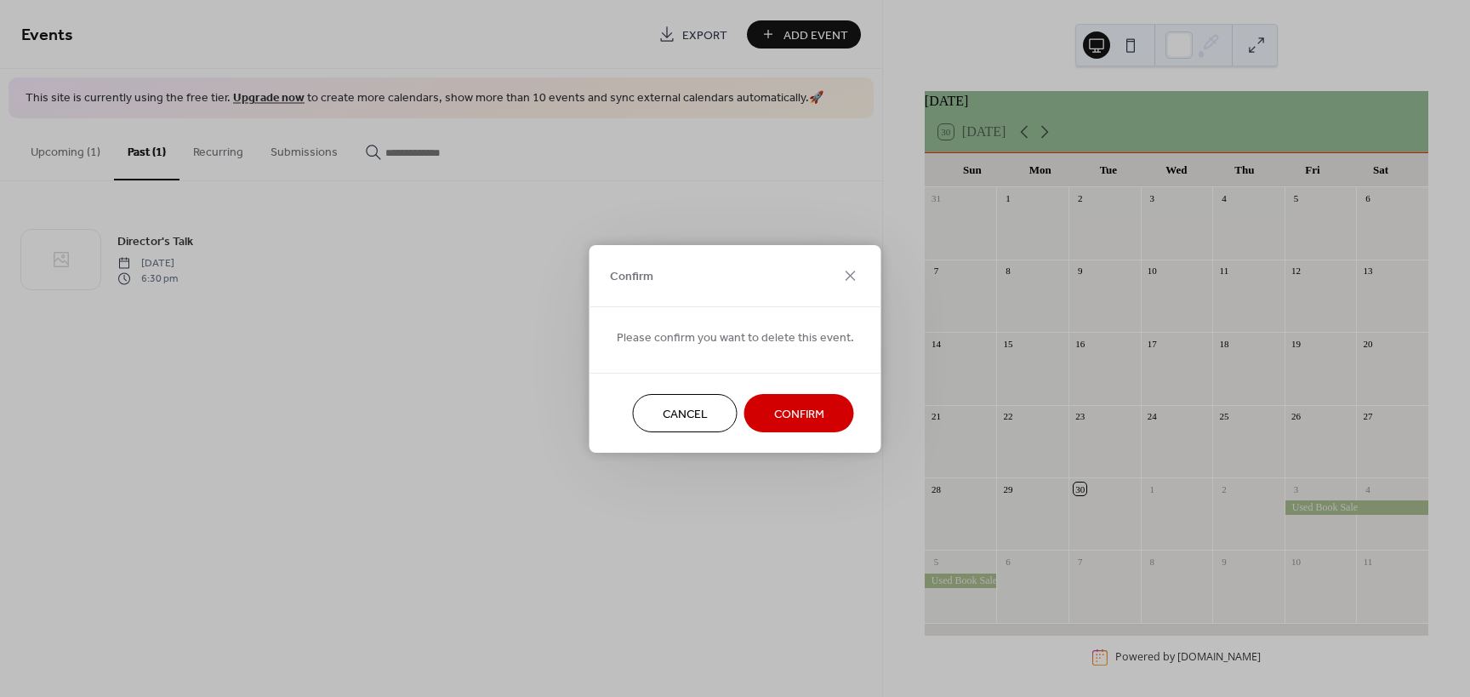
click at [792, 407] on span "Confirm" at bounding box center [799, 414] width 50 height 18
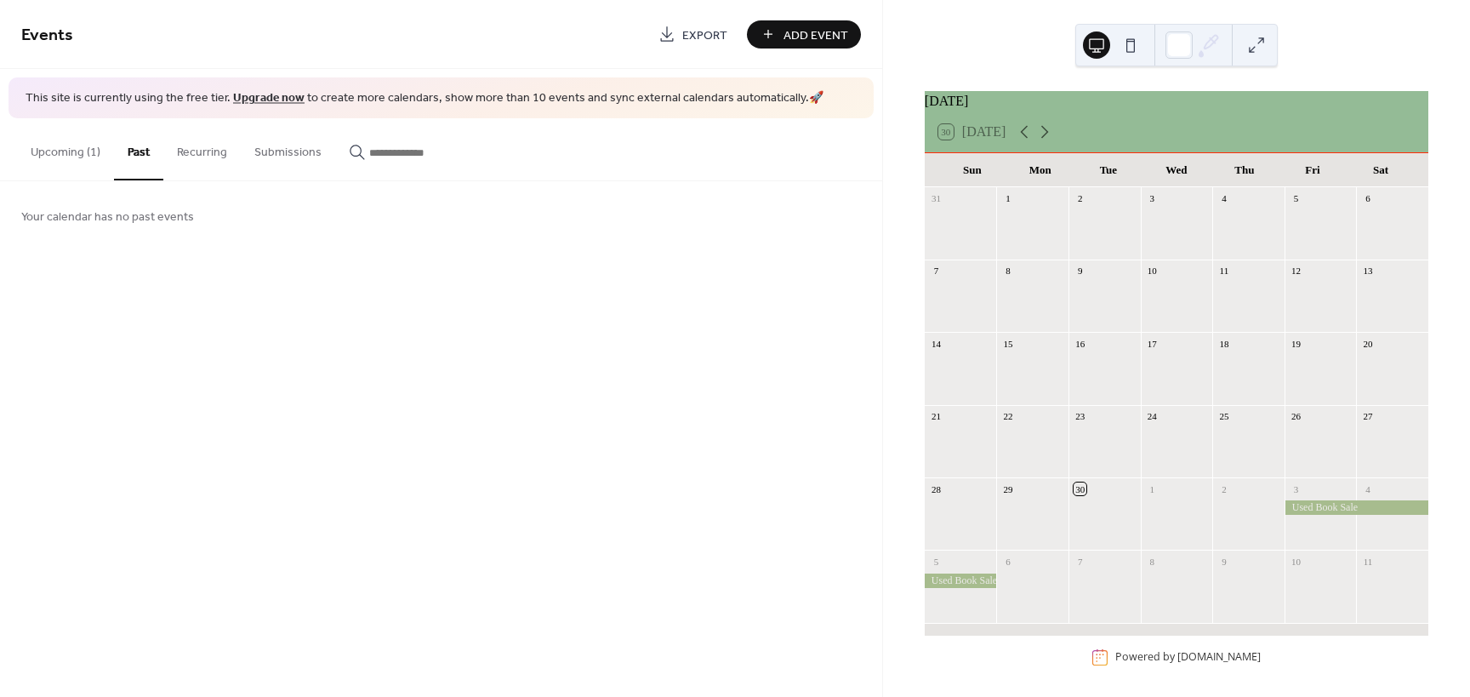
click at [829, 40] on span "Add Event" at bounding box center [815, 35] width 65 height 18
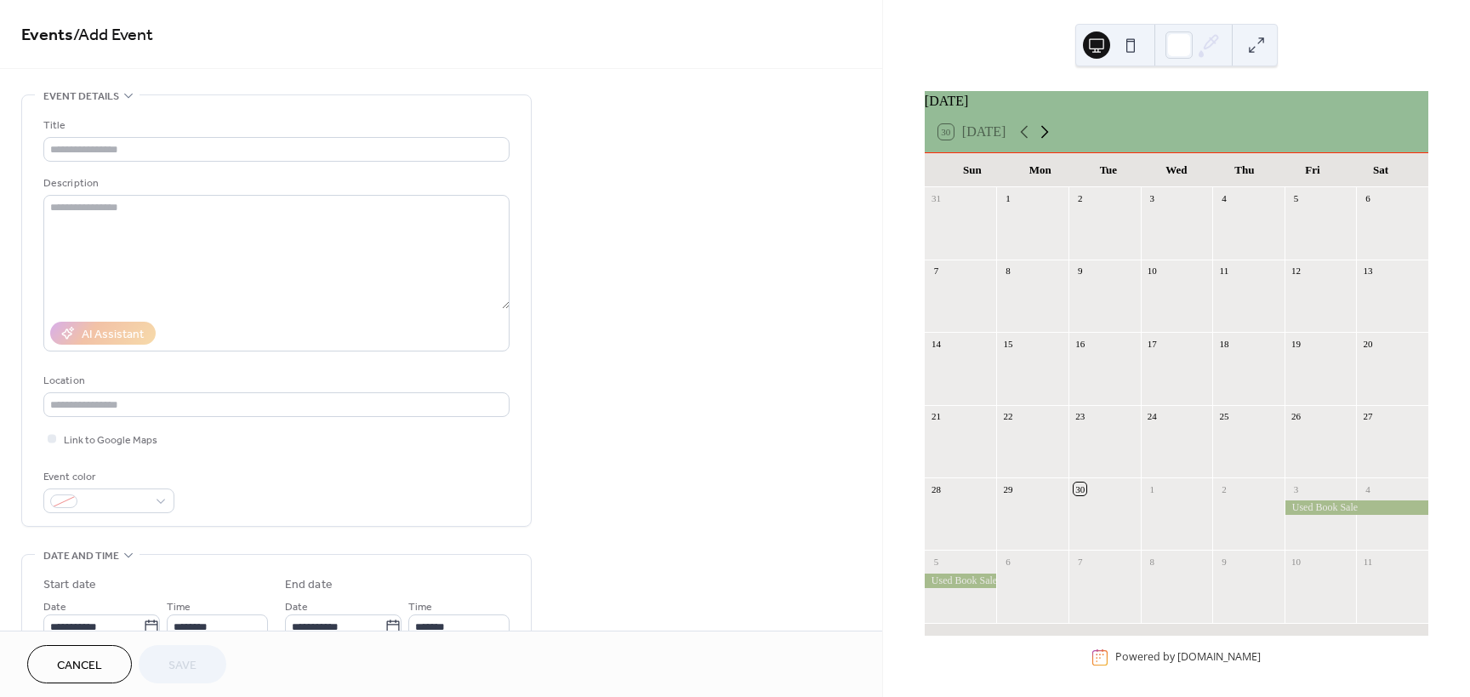
click at [1049, 139] on icon at bounding box center [1045, 132] width 8 height 13
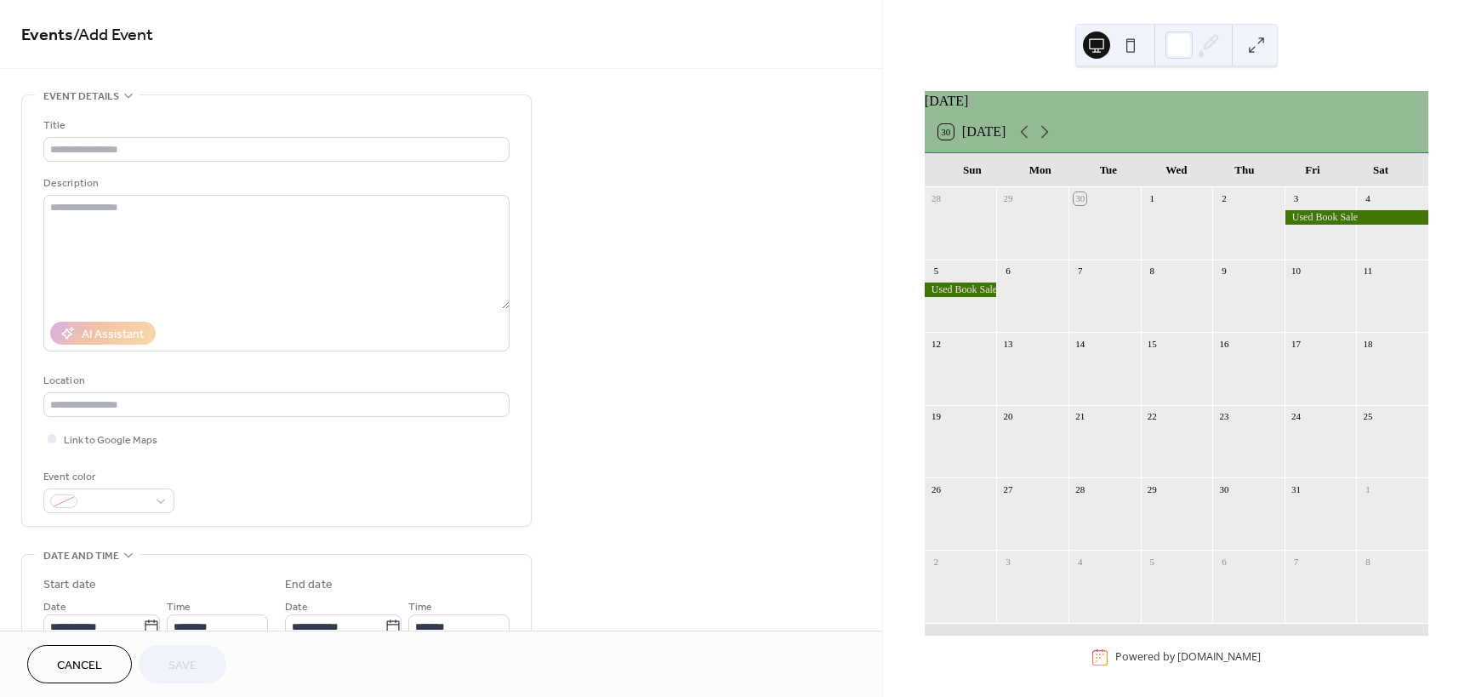
click at [1027, 376] on div at bounding box center [1032, 377] width 72 height 43
click at [158, 148] on input "text" at bounding box center [276, 149] width 466 height 25
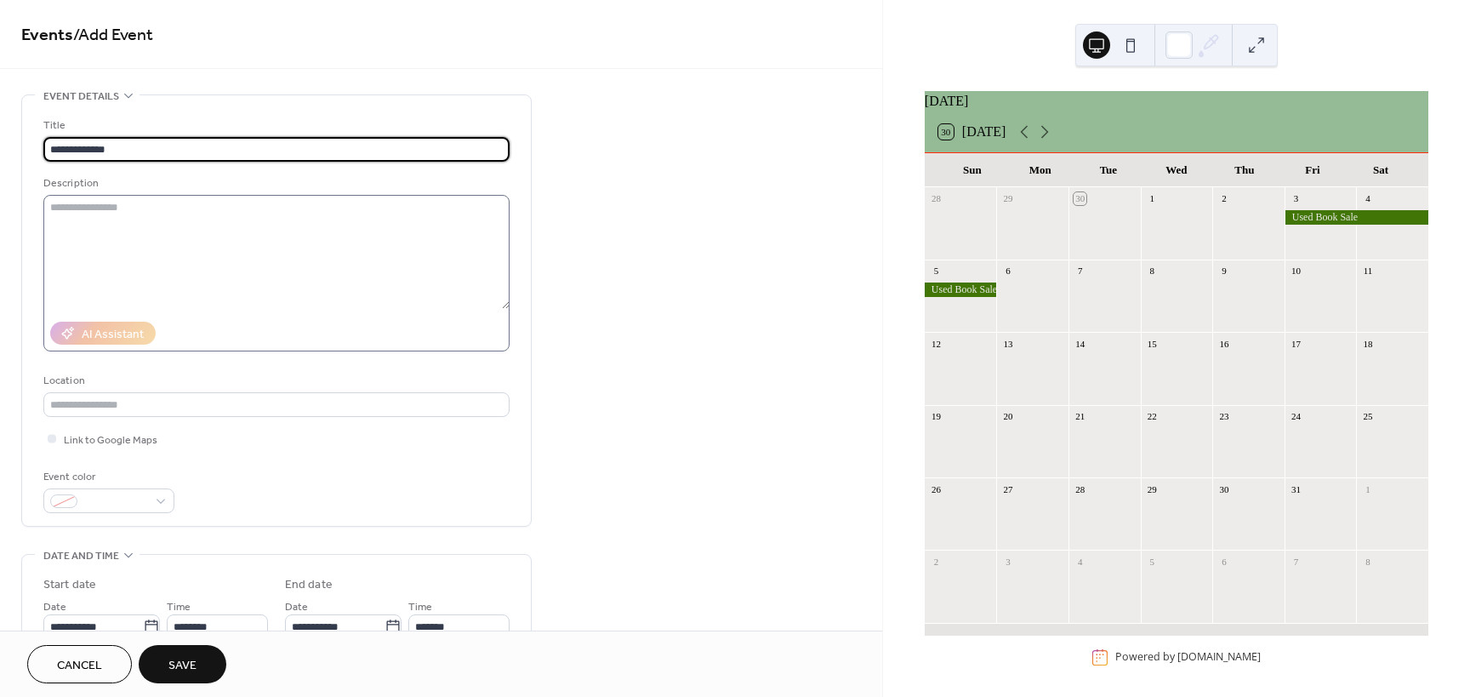
type input "**********"
click at [142, 211] on textarea at bounding box center [276, 252] width 466 height 114
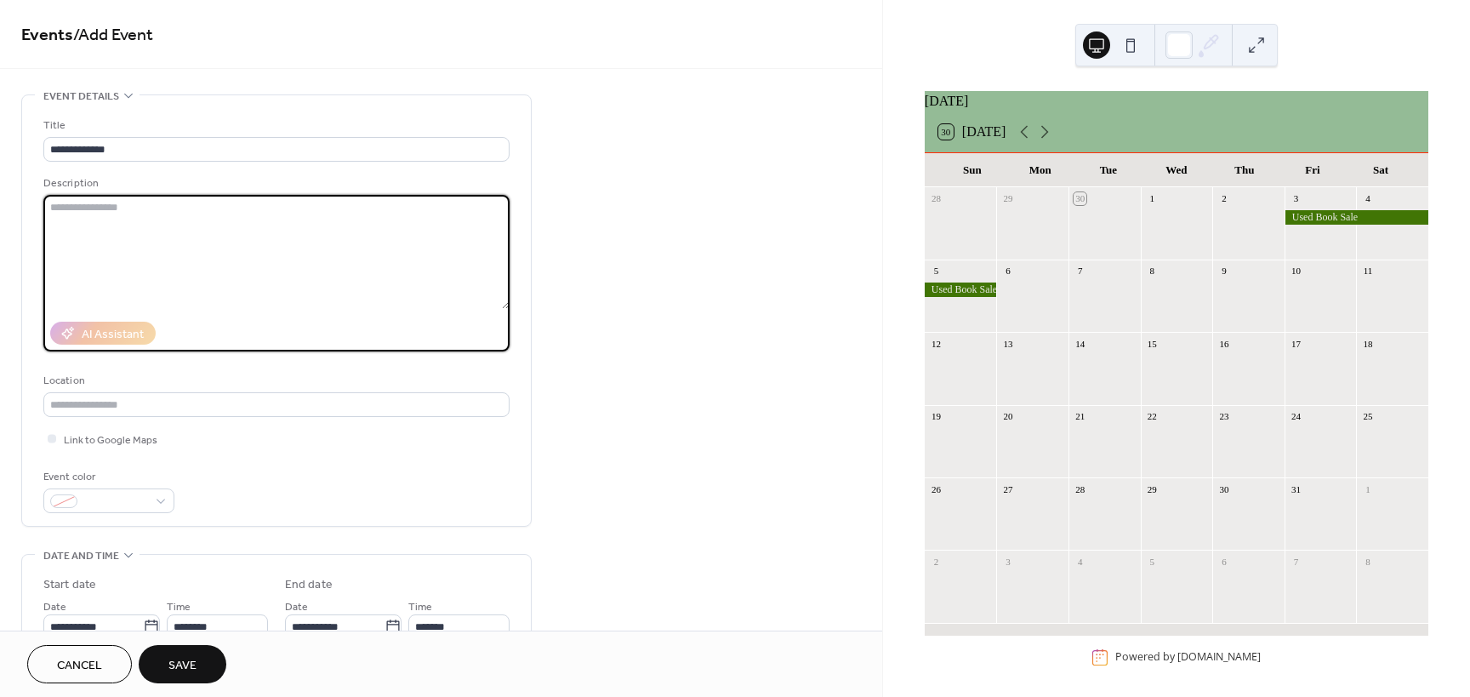
click at [103, 656] on button "Cancel" at bounding box center [79, 664] width 105 height 38
